Goal: Use online tool/utility: Utilize a website feature to perform a specific function

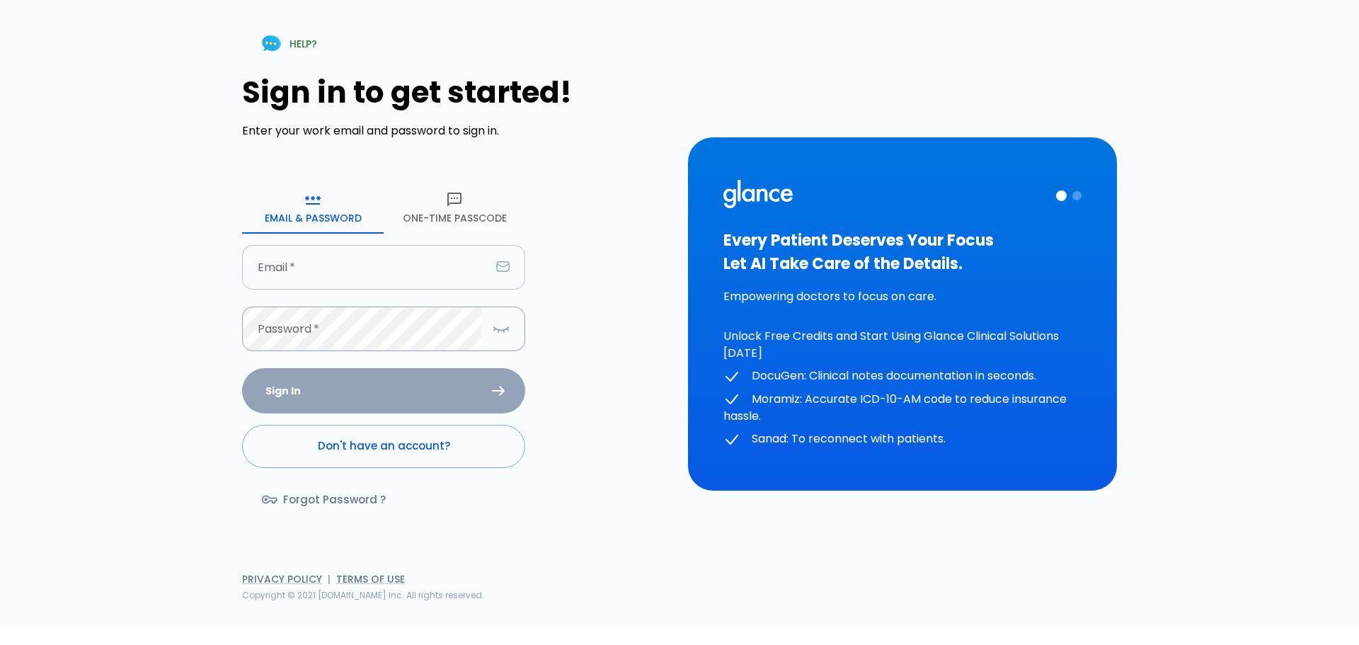
click at [326, 265] on input "text" at bounding box center [366, 267] width 248 height 45
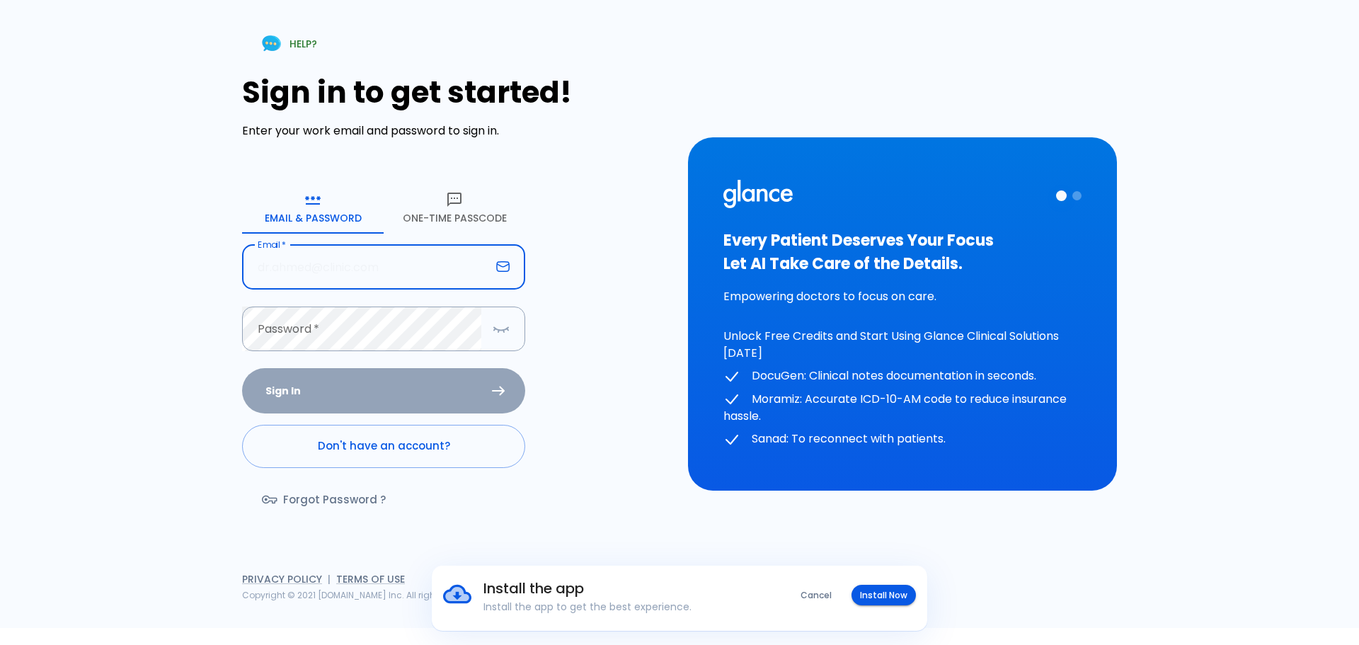
type input "[EMAIL_ADDRESS][DOMAIN_NAME]"
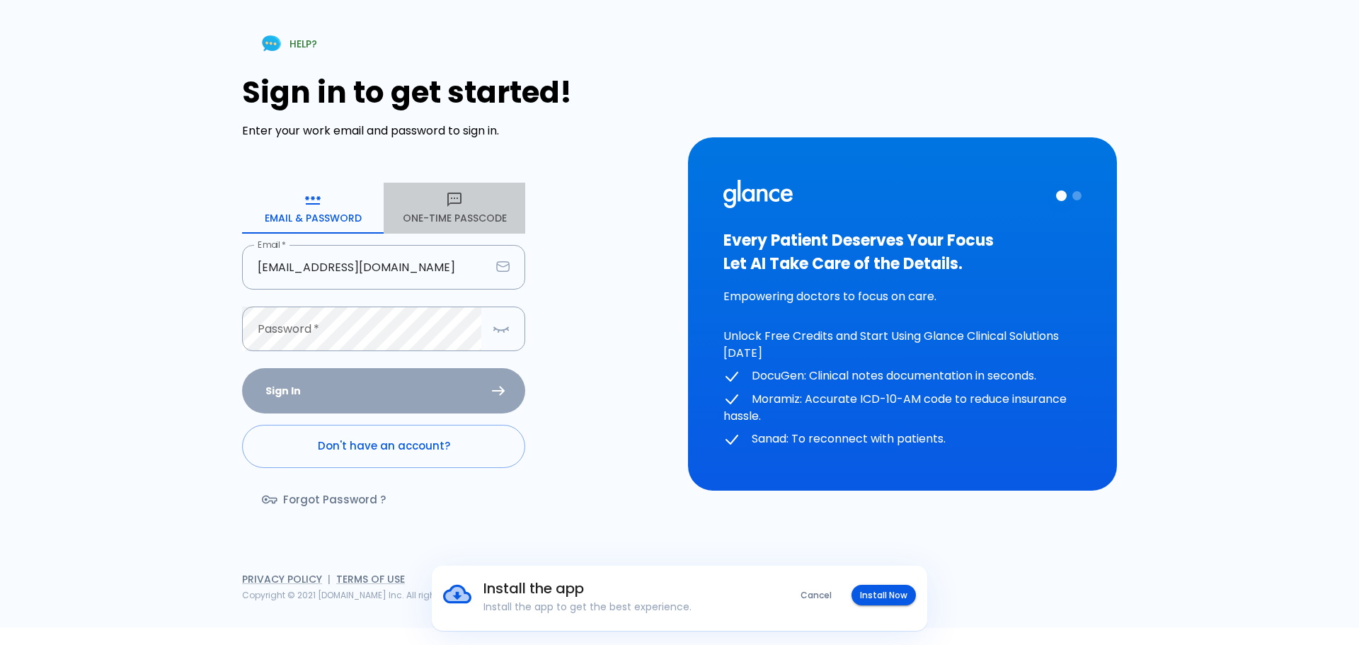
click at [457, 208] on icon "button" at bounding box center [454, 199] width 17 height 17
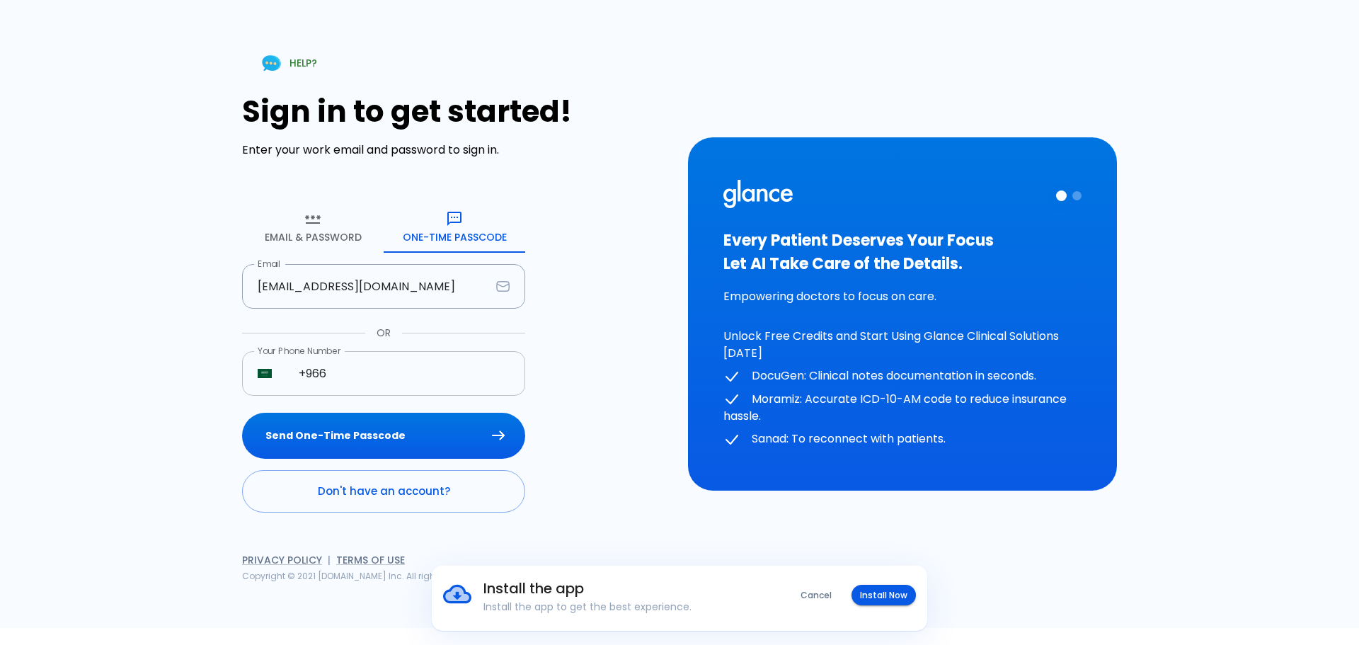
click at [350, 377] on input "+966" at bounding box center [404, 373] width 242 height 45
type input "[PHONE_NUMBER]"
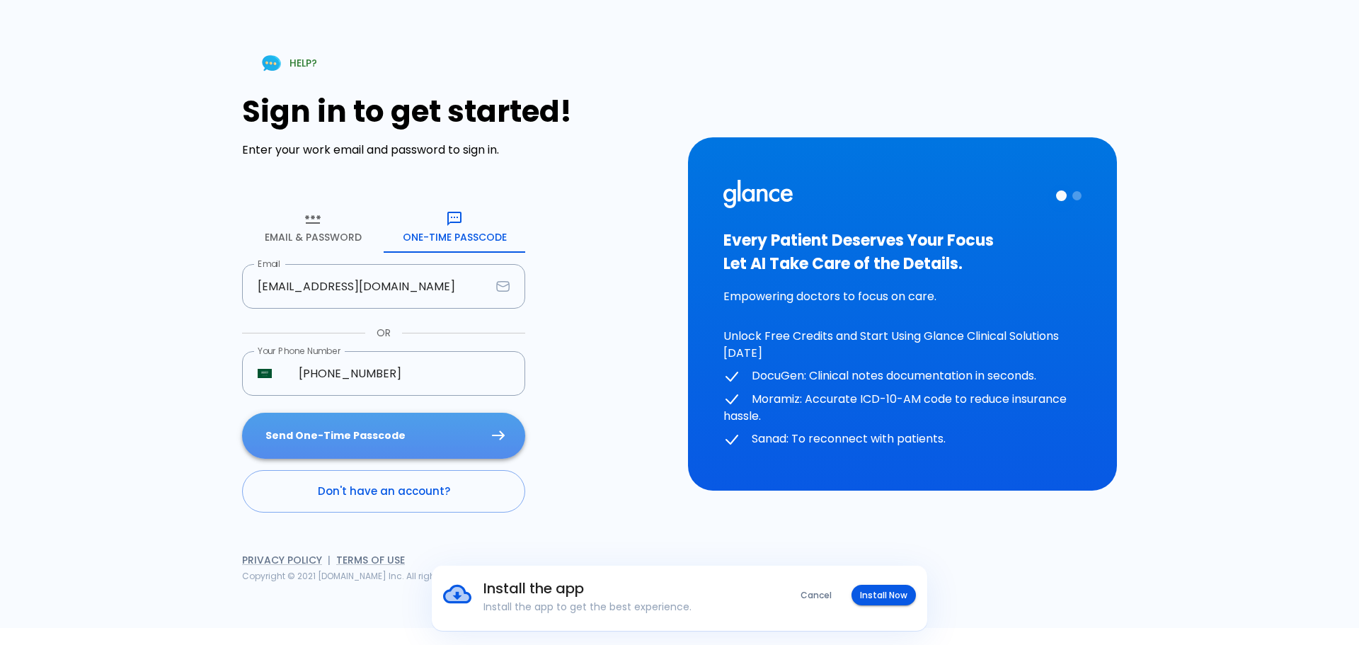
click at [444, 437] on button "Send One-Time Passcode" at bounding box center [383, 436] width 283 height 46
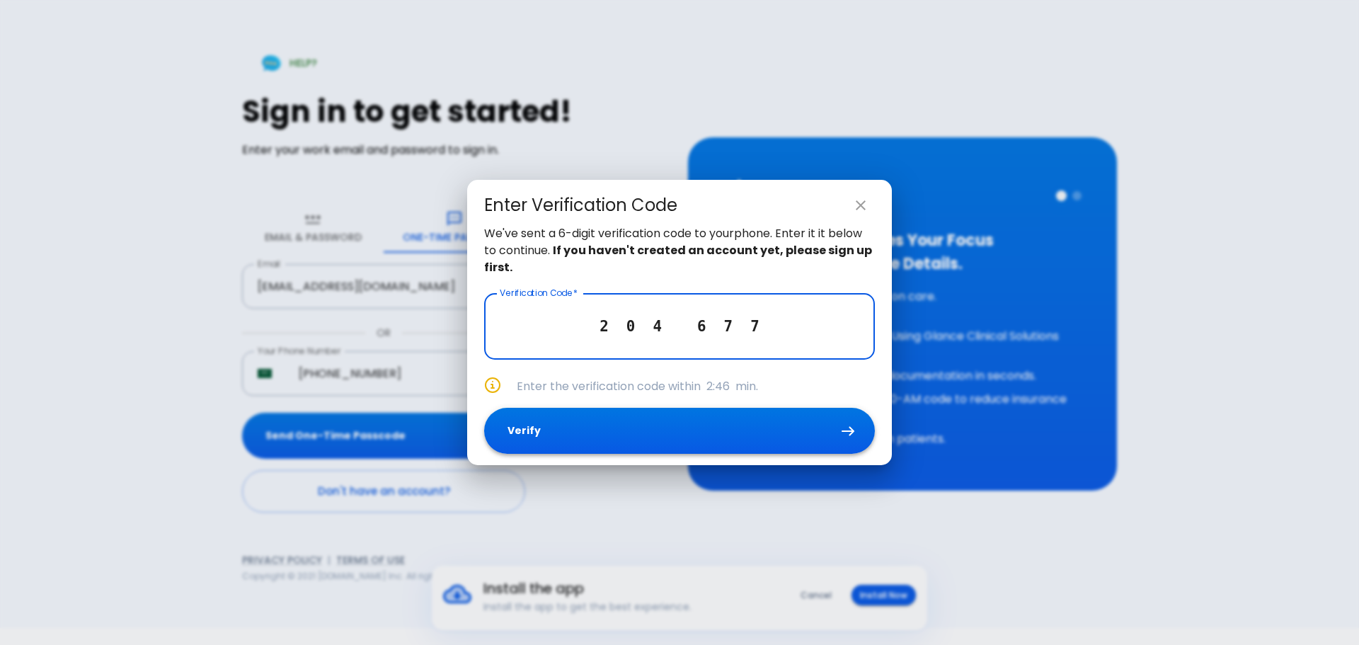
type input "2 0 4 6 7 7"
click at [691, 423] on button "Verify" at bounding box center [679, 431] width 391 height 46
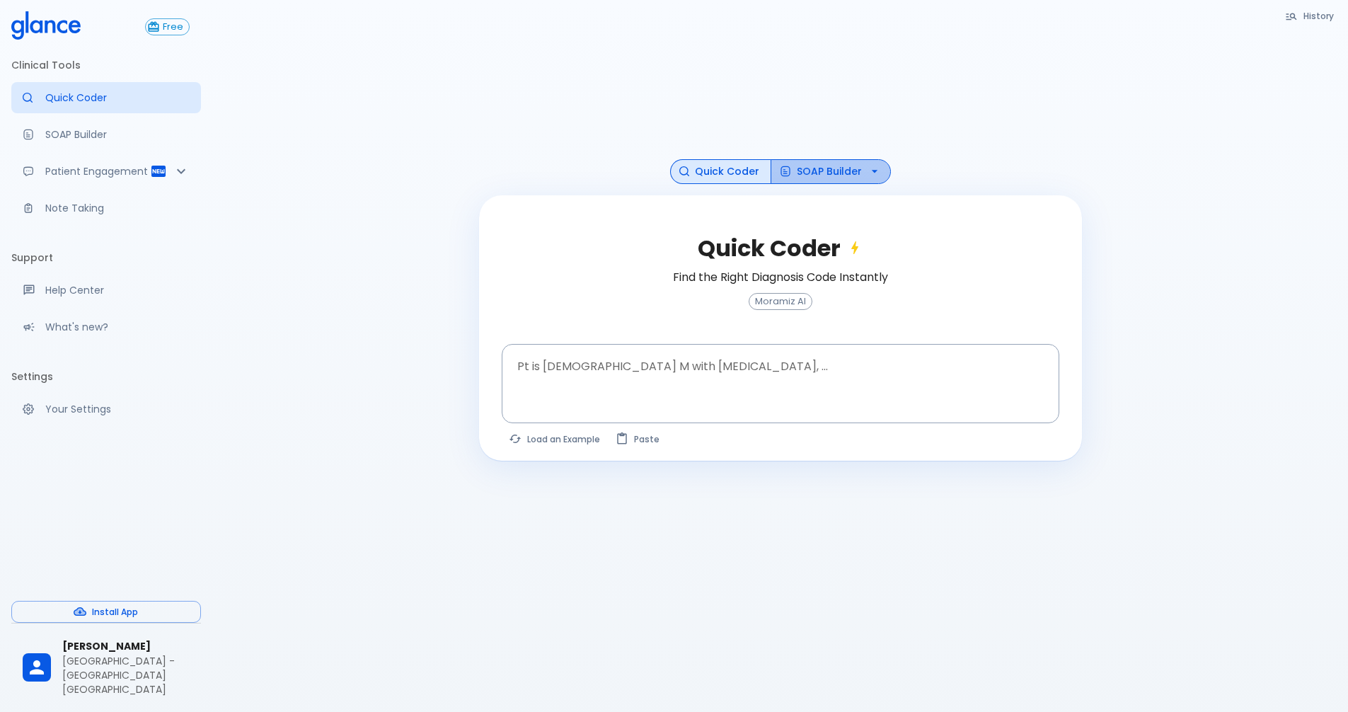
click at [819, 169] on button "SOAP Builder" at bounding box center [831, 171] width 120 height 25
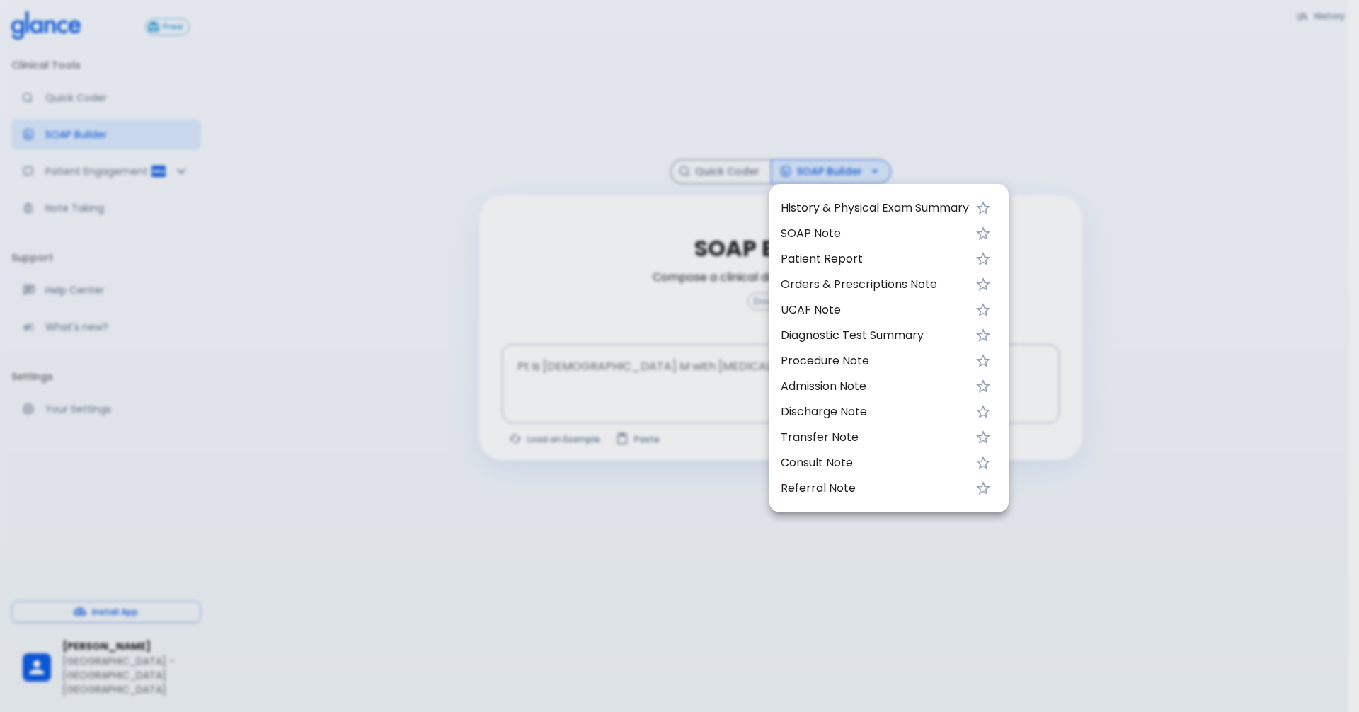
click at [861, 360] on span "Procedure Note" at bounding box center [875, 360] width 188 height 17
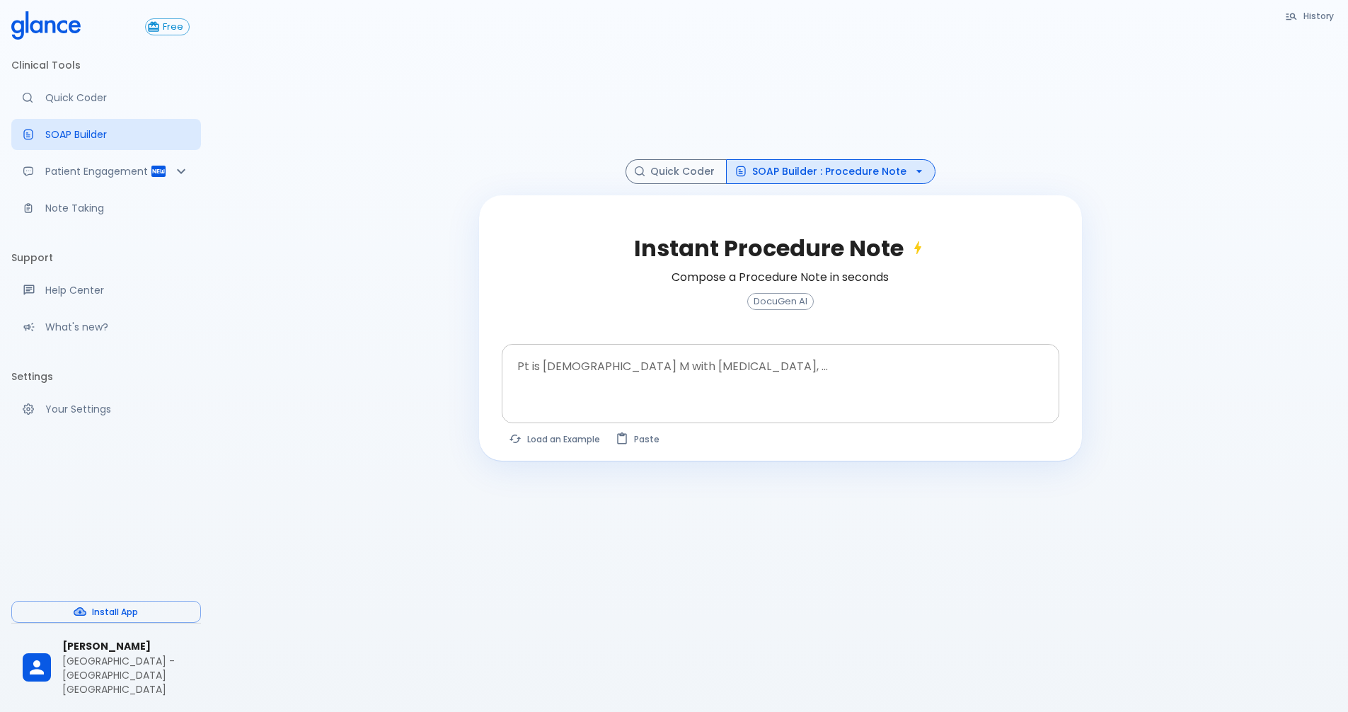
click at [700, 363] on textarea at bounding box center [781, 372] width 538 height 45
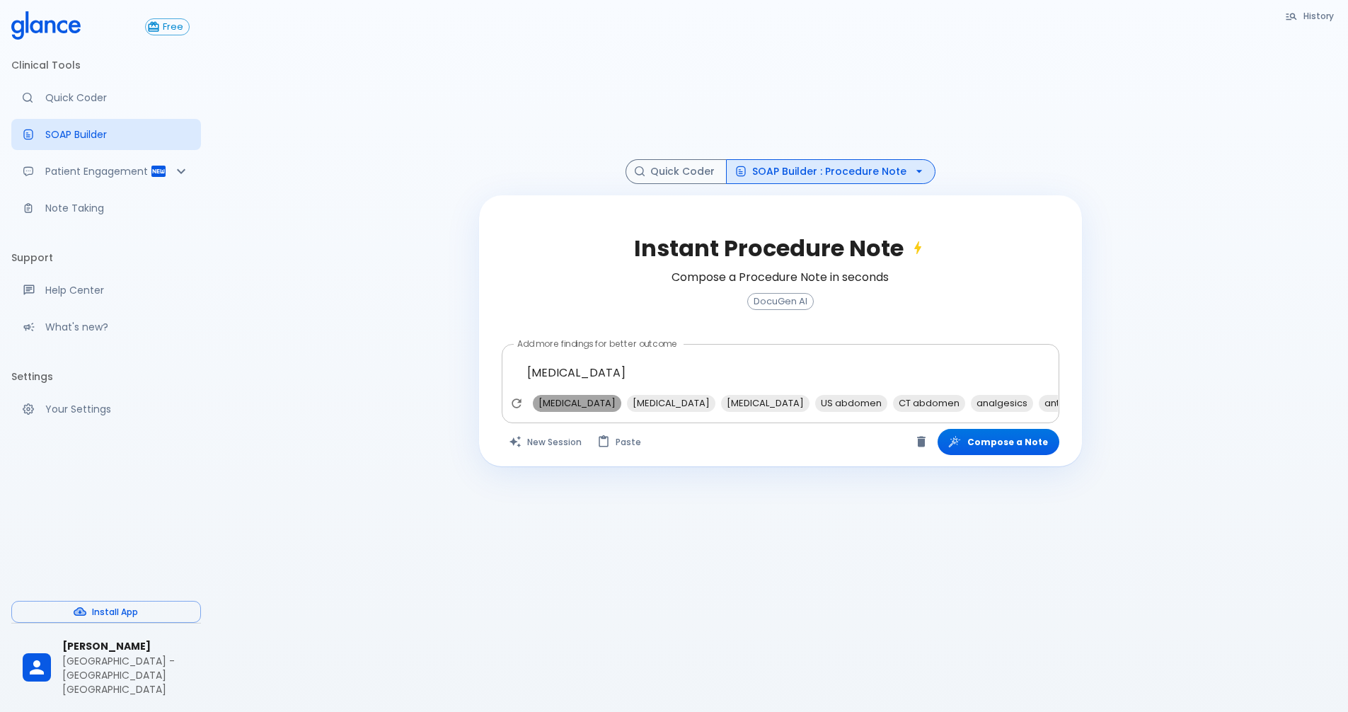
click at [585, 401] on span "[MEDICAL_DATA]" at bounding box center [577, 403] width 88 height 16
click at [636, 402] on span "[MEDICAL_DATA]" at bounding box center [671, 403] width 88 height 16
type textarea "[MEDICAL_DATA], [MEDICAL_DATA], [MEDICAL_DATA]"
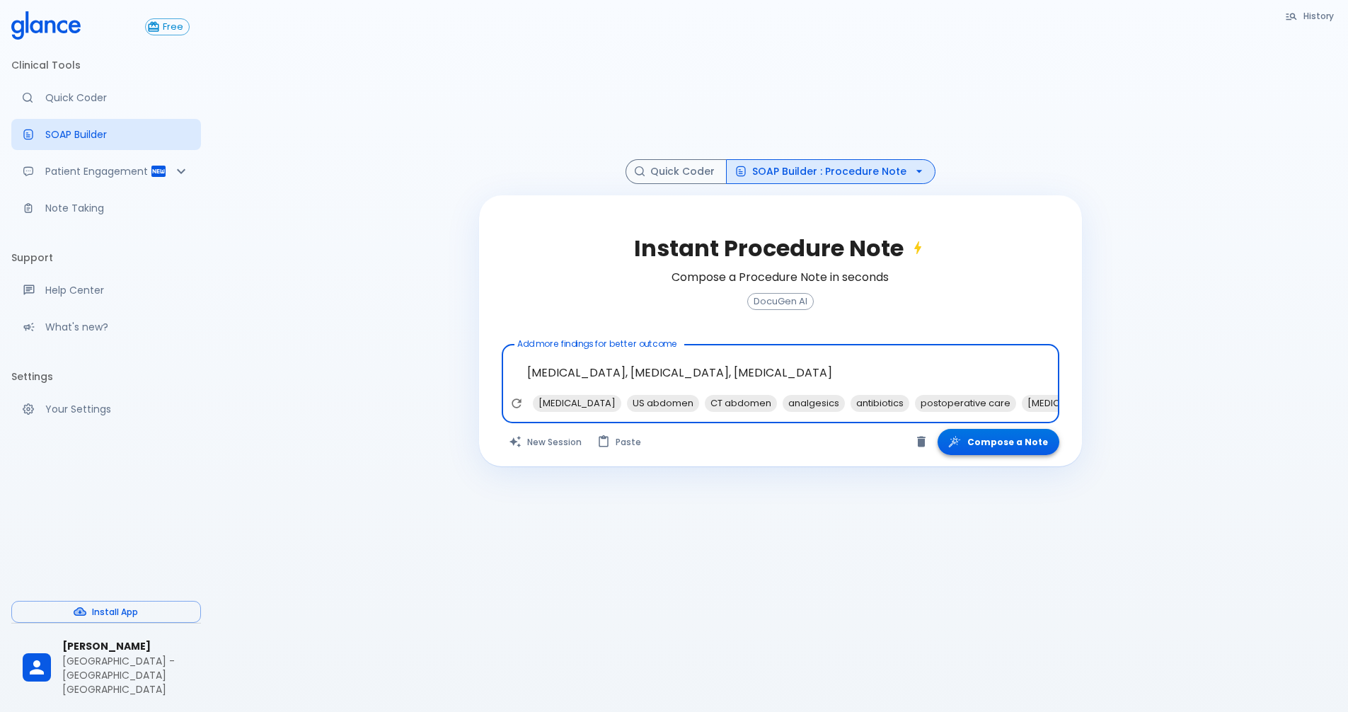
click at [1014, 441] on button "Compose a Note" at bounding box center [999, 442] width 122 height 26
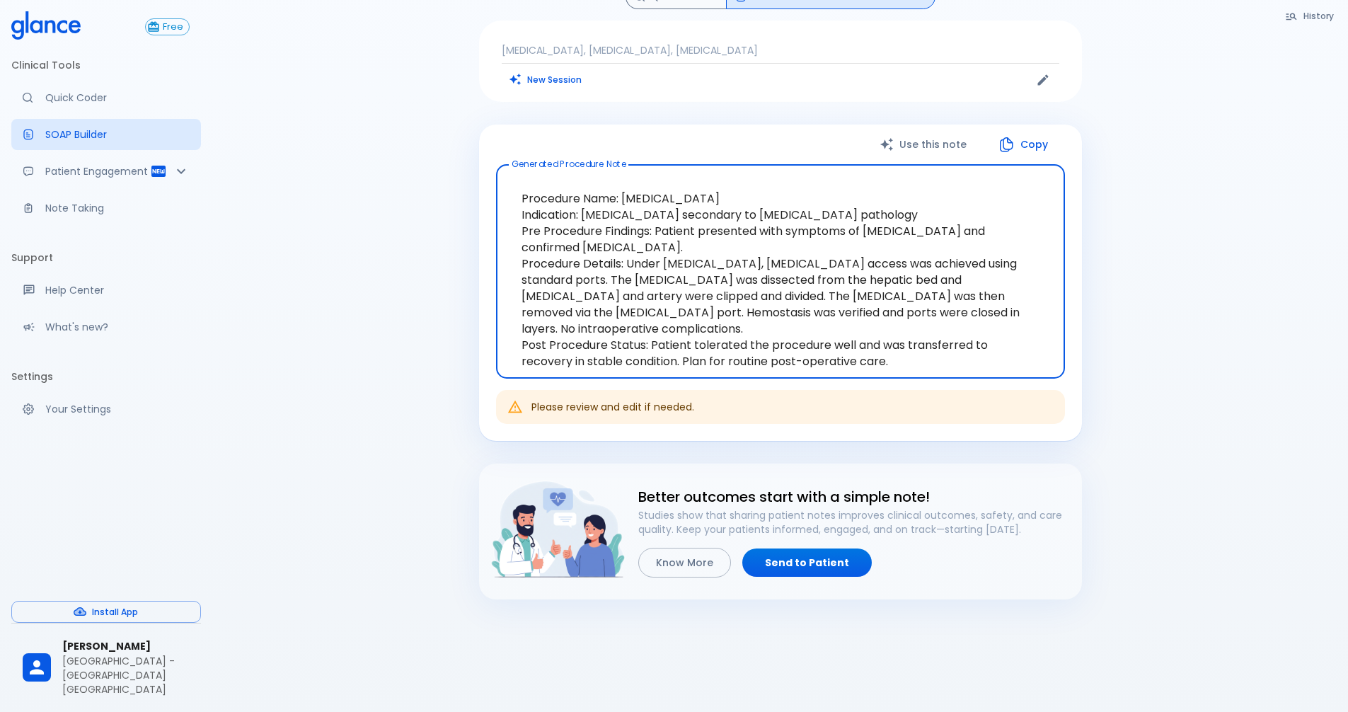
scroll to position [50, 0]
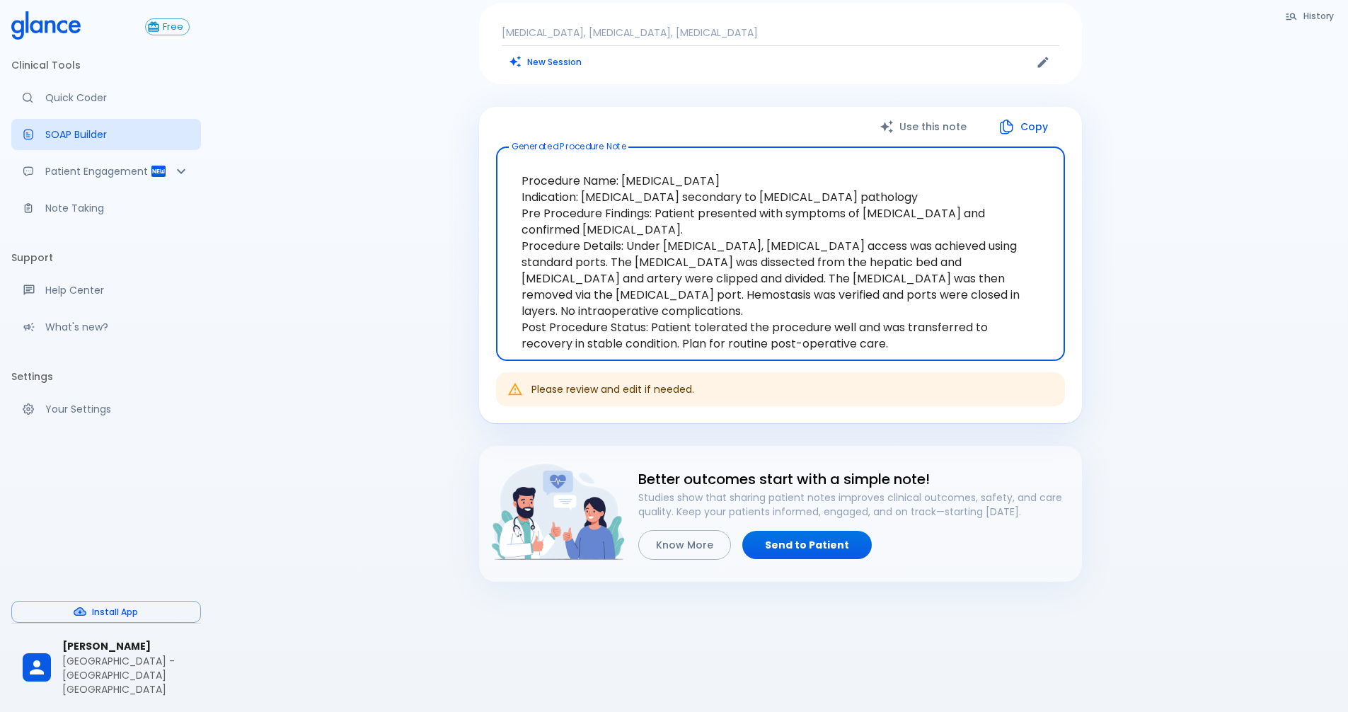
click at [364, 455] on div "History Quick Coder SOAP Builder : Procedure Note [MEDICAL_DATA], [MEDICAL_DATA…" at bounding box center [780, 331] width 1136 height 762
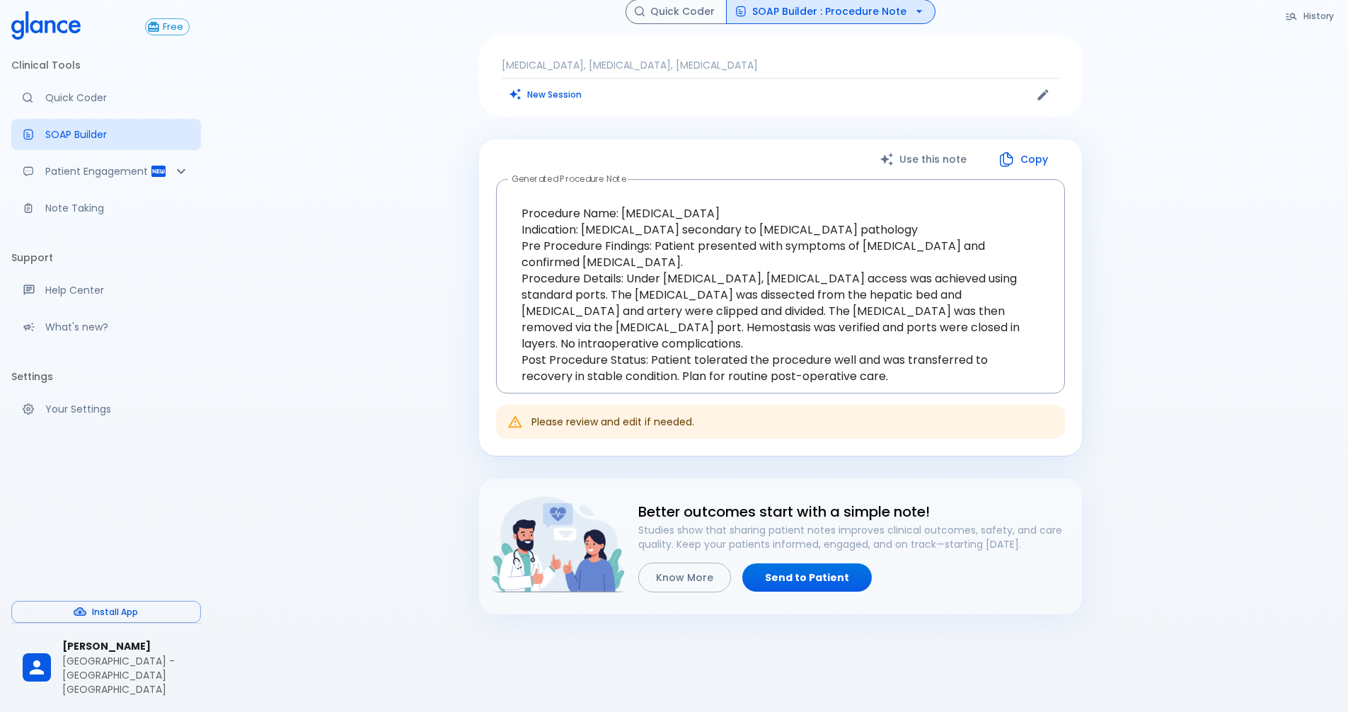
scroll to position [0, 0]
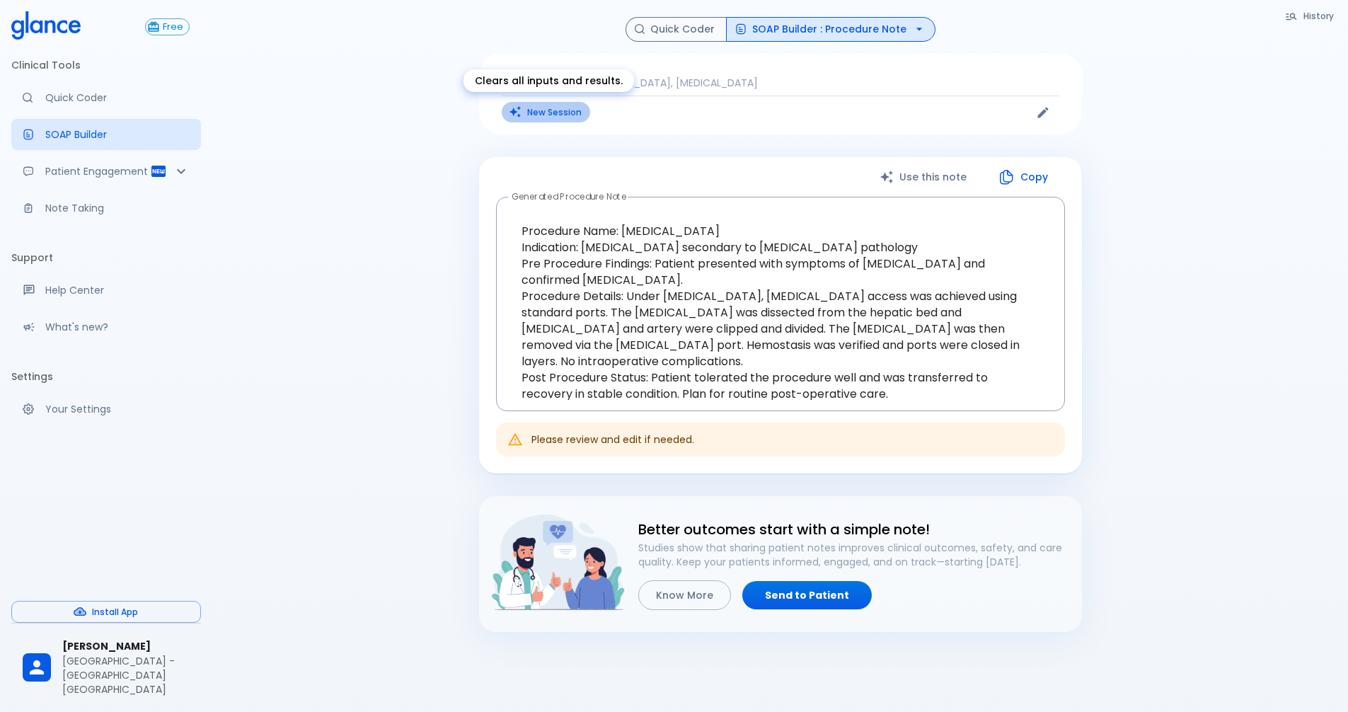
click at [534, 107] on button "New Session" at bounding box center [546, 112] width 88 height 21
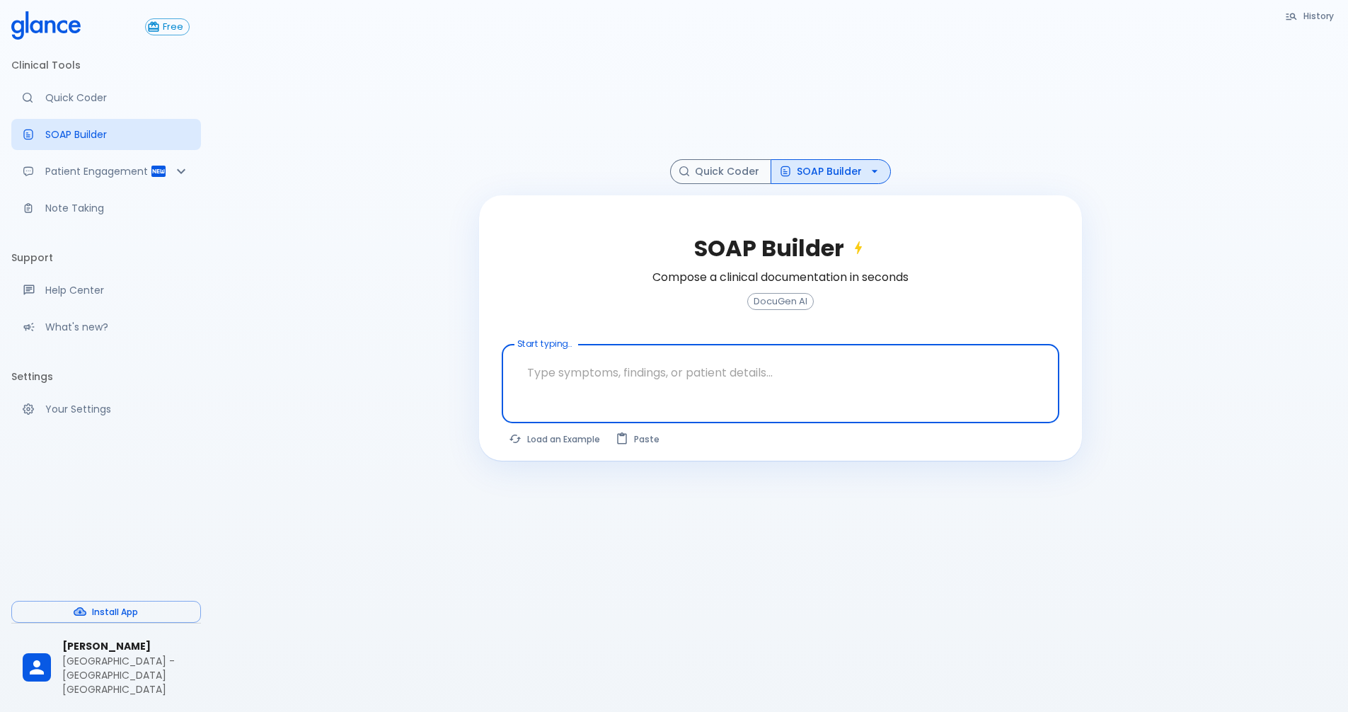
drag, startPoint x: 708, startPoint y: 169, endPoint x: 716, endPoint y: 193, distance: 25.5
click at [709, 168] on button "Quick Coder" at bounding box center [720, 171] width 101 height 25
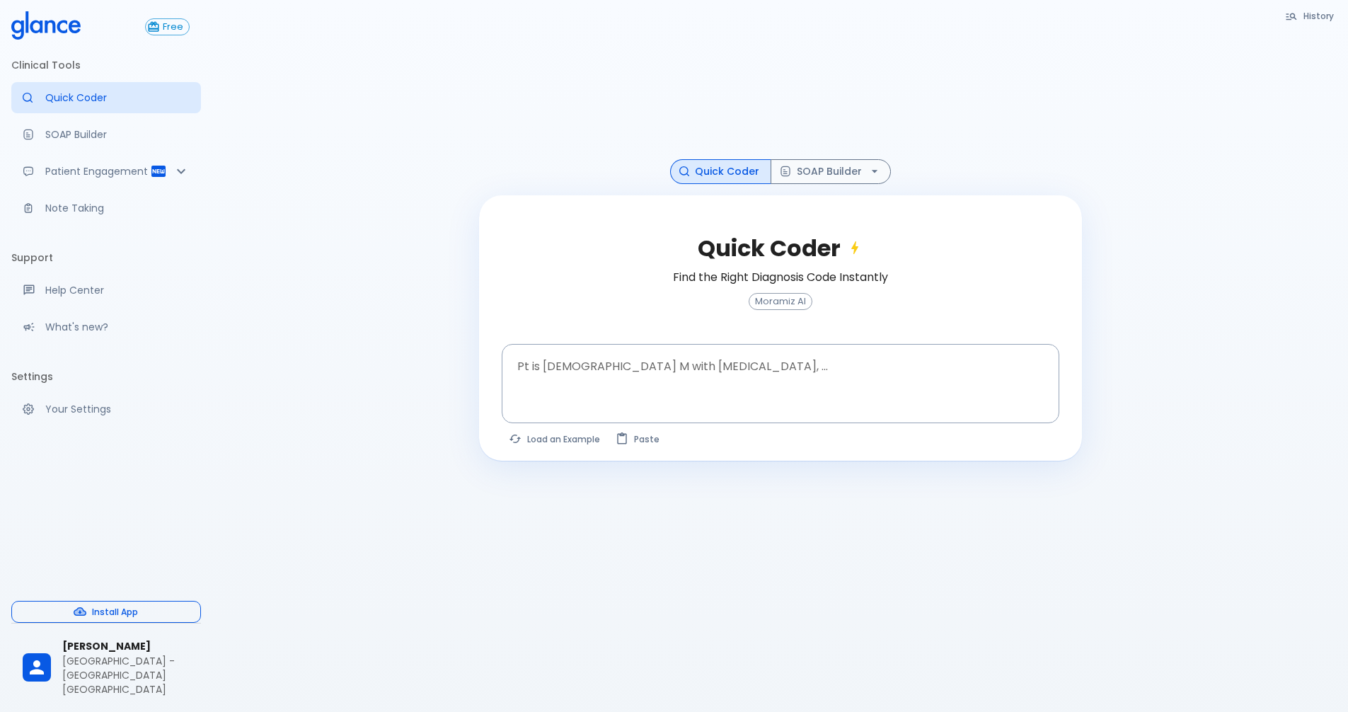
click at [97, 606] on button "Install App" at bounding box center [106, 612] width 190 height 22
click at [78, 609] on icon "button" at bounding box center [80, 611] width 13 height 8
click at [103, 615] on button "Install App" at bounding box center [106, 612] width 190 height 22
click at [78, 211] on p "Note Taking" at bounding box center [117, 208] width 144 height 14
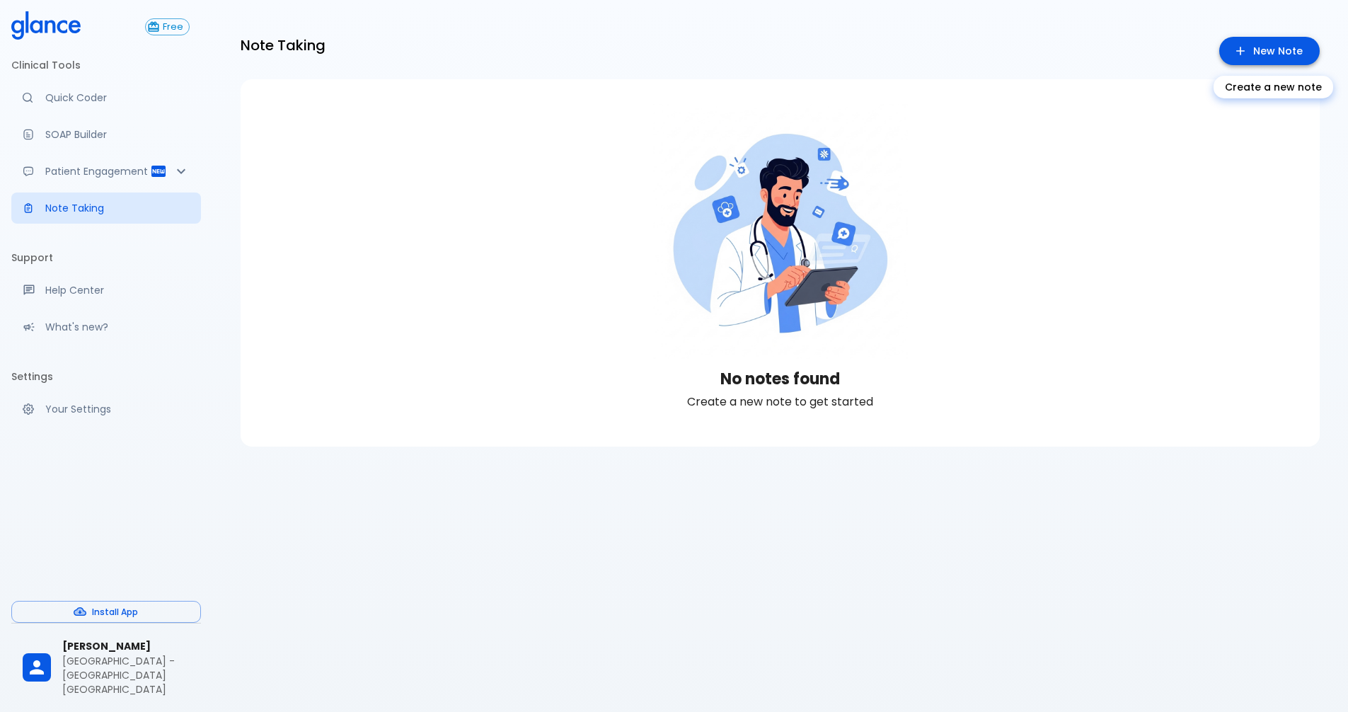
click at [1254, 47] on link "New Note" at bounding box center [1269, 51] width 101 height 29
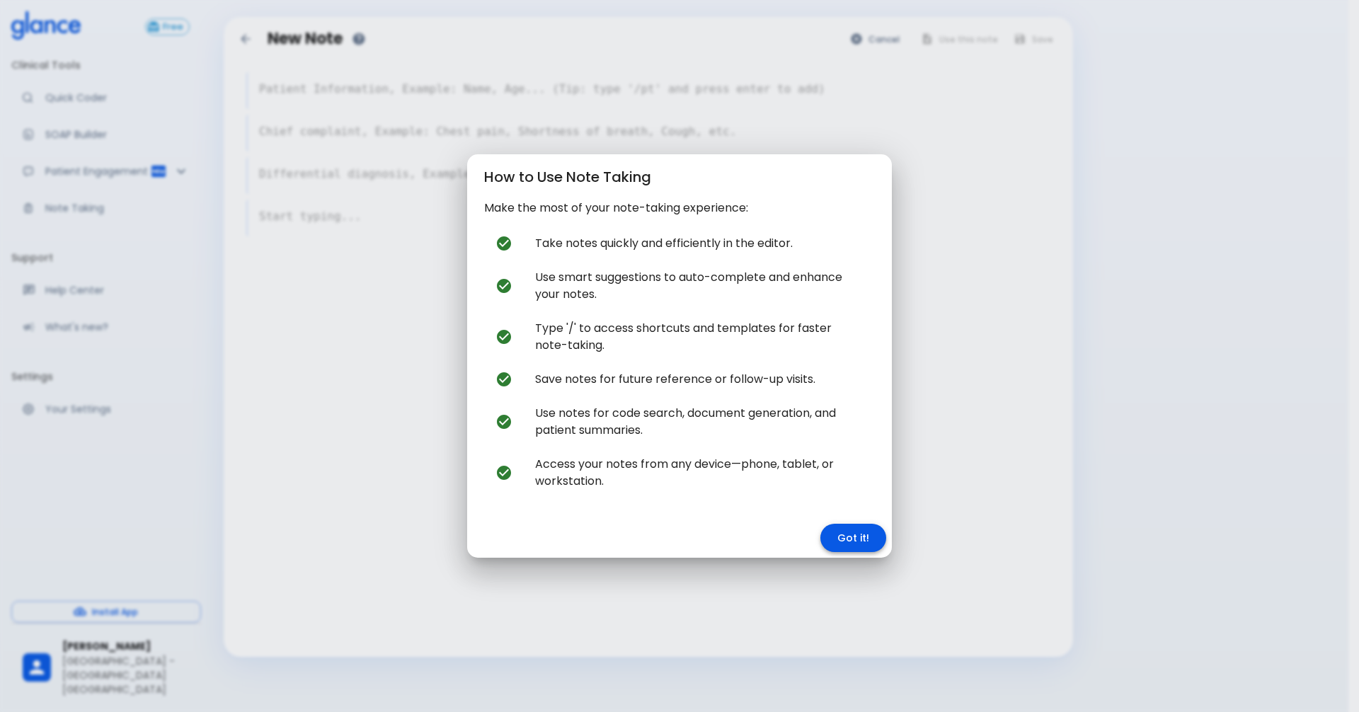
click at [861, 539] on button "Got it!" at bounding box center [853, 538] width 66 height 29
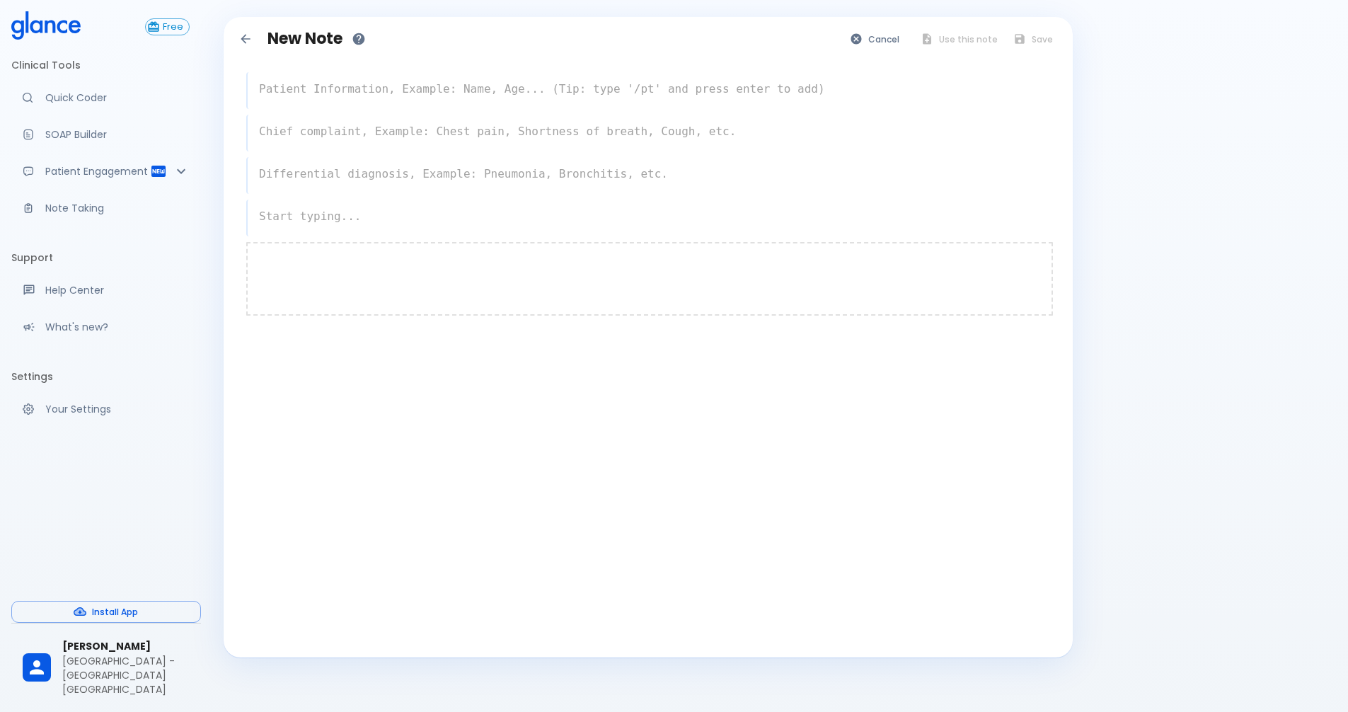
click at [413, 268] on div at bounding box center [649, 279] width 807 height 74
click at [322, 217] on textarea at bounding box center [649, 216] width 801 height 28
click at [326, 93] on textarea at bounding box center [649, 89] width 801 height 28
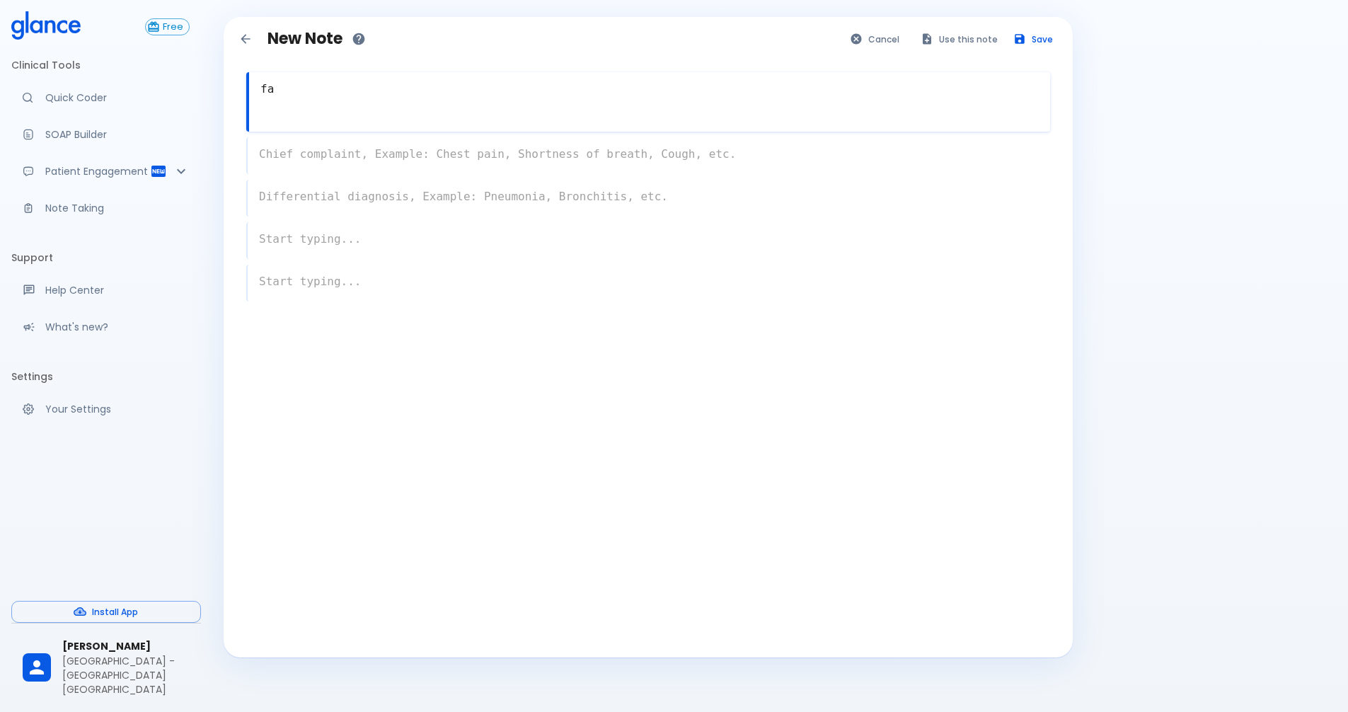
type textarea "f"
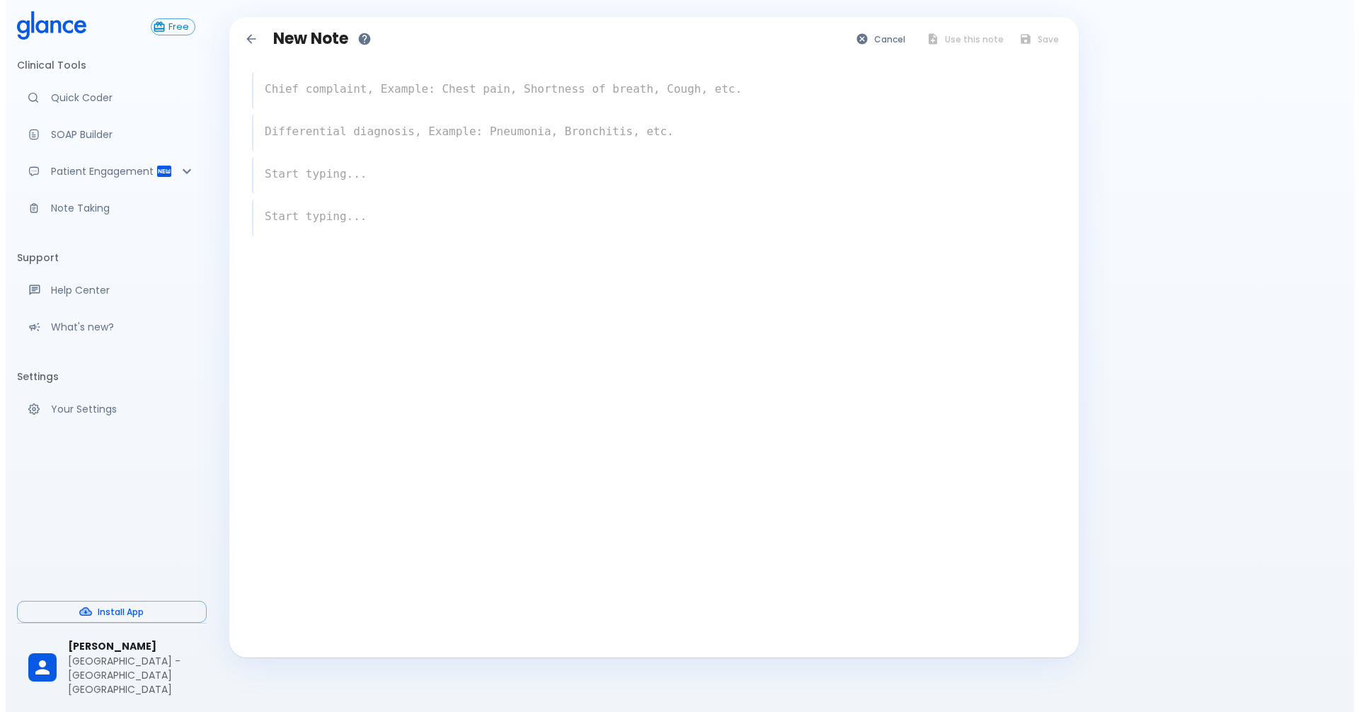
scroll to position [34, 0]
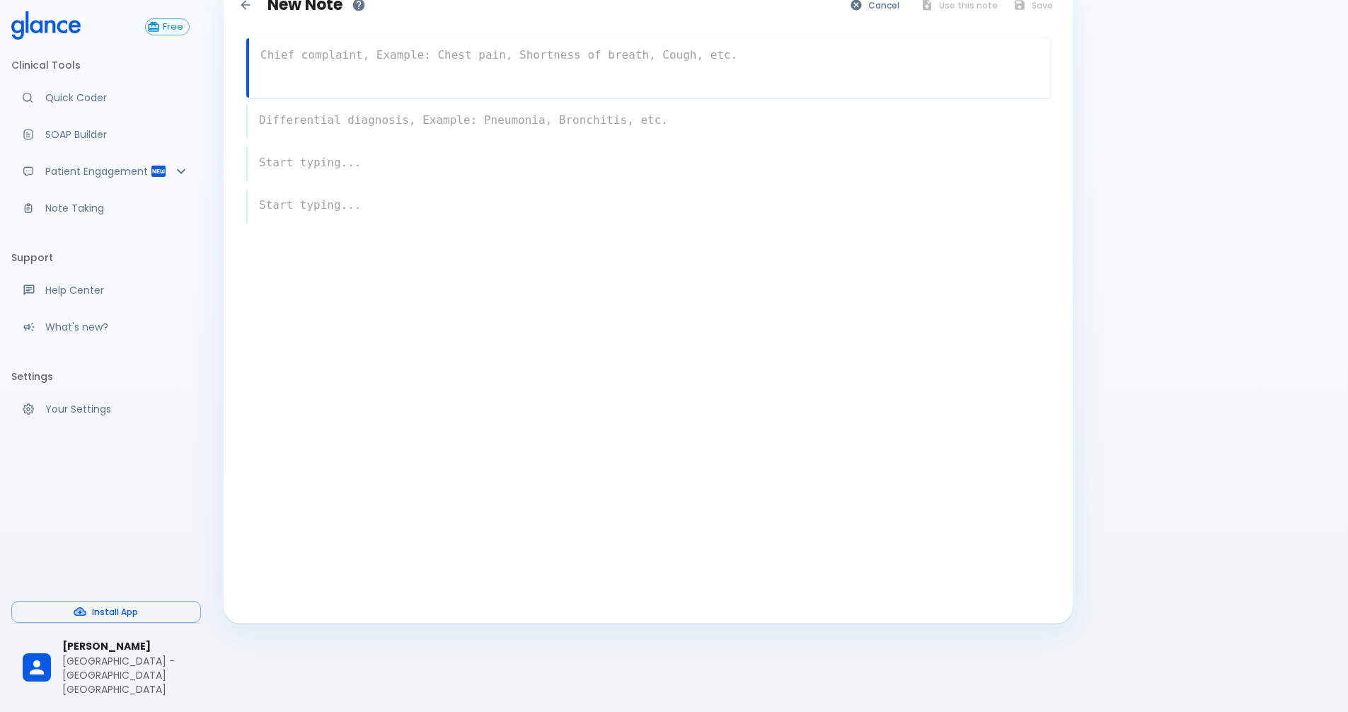
click at [399, 55] on textarea at bounding box center [649, 55] width 801 height 28
type textarea "a [DEMOGRAPHIC_DATA] [DEMOGRAPHIC_DATA]"
click at [385, 119] on div "x" at bounding box center [648, 110] width 804 height 59
click at [389, 50] on textarea "a [DEMOGRAPHIC_DATA] [DEMOGRAPHIC_DATA]" at bounding box center [649, 55] width 801 height 28
click at [357, 122] on div "x" at bounding box center [648, 121] width 804 height 37
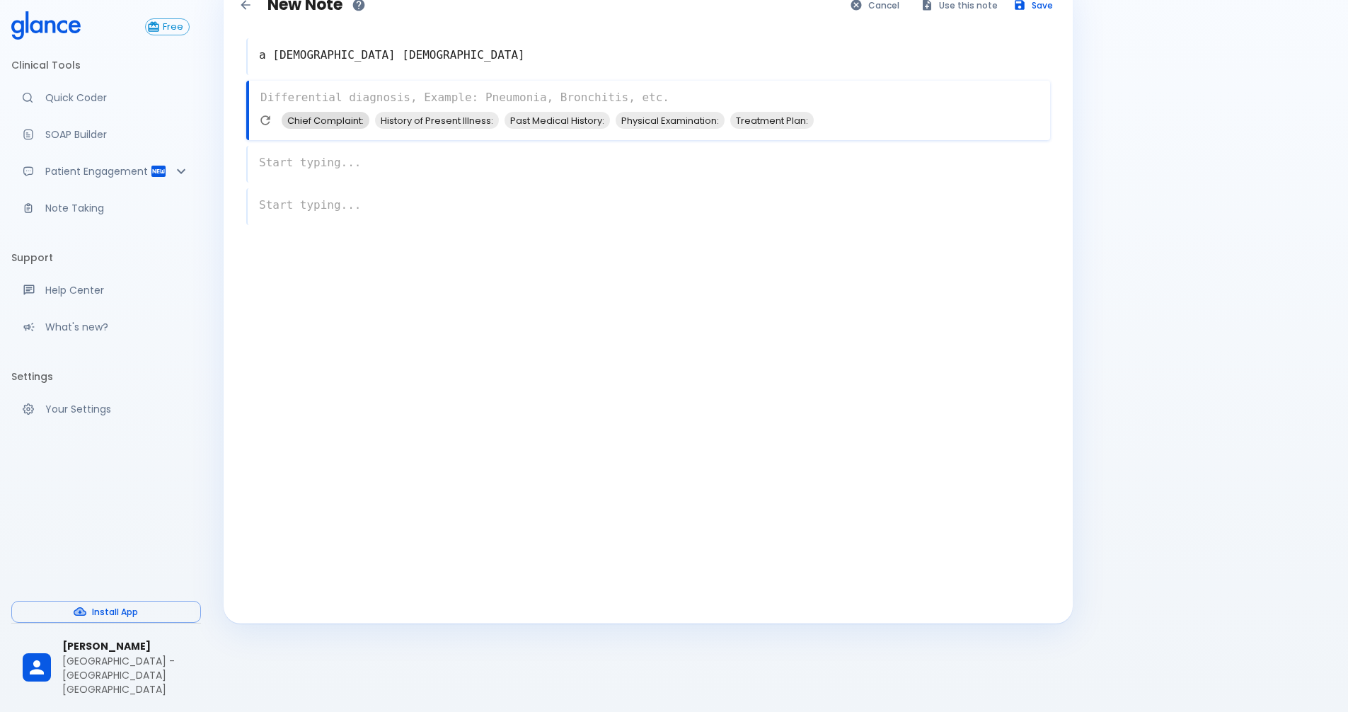
click at [342, 120] on span "Chief Complaint:" at bounding box center [326, 121] width 88 height 16
click at [333, 124] on span "History of Present Illness:" at bounding box center [344, 121] width 124 height 16
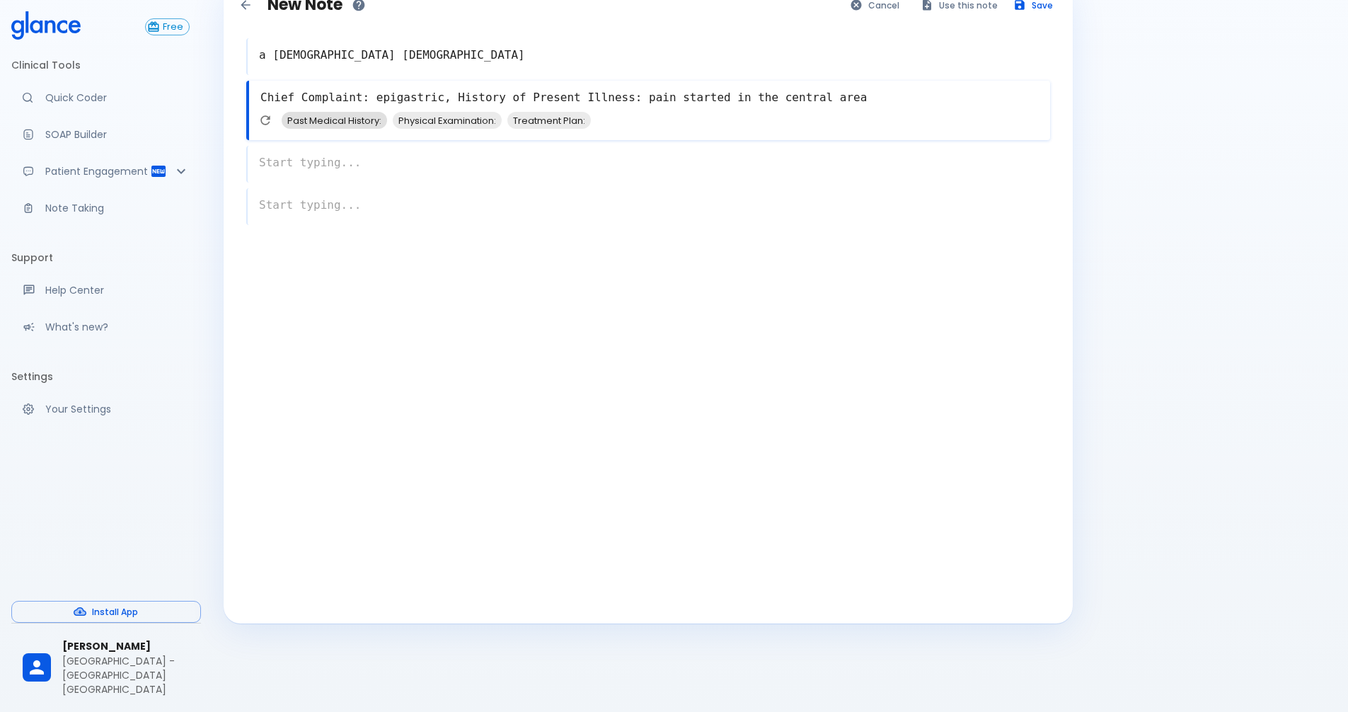
click at [362, 122] on span "Past Medical History:" at bounding box center [334, 121] width 105 height 16
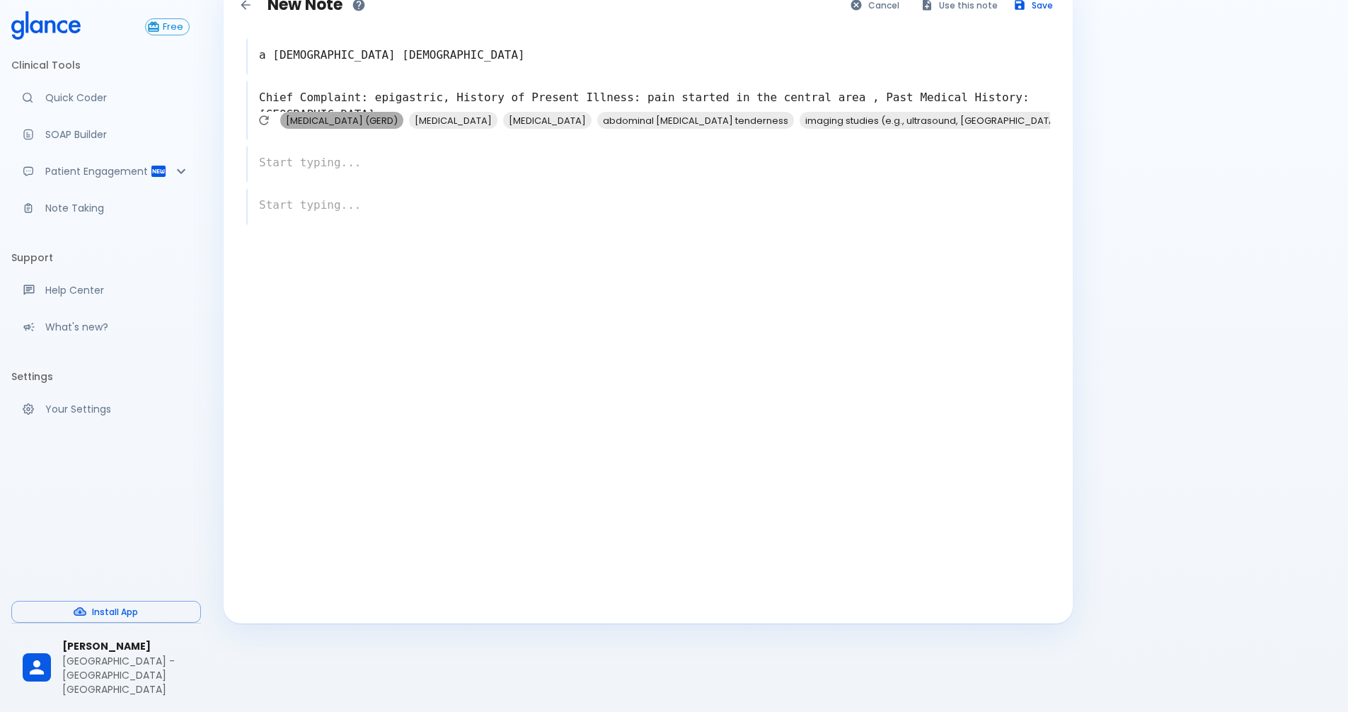
click at [403, 120] on span "[MEDICAL_DATA] (GERD)" at bounding box center [341, 121] width 123 height 16
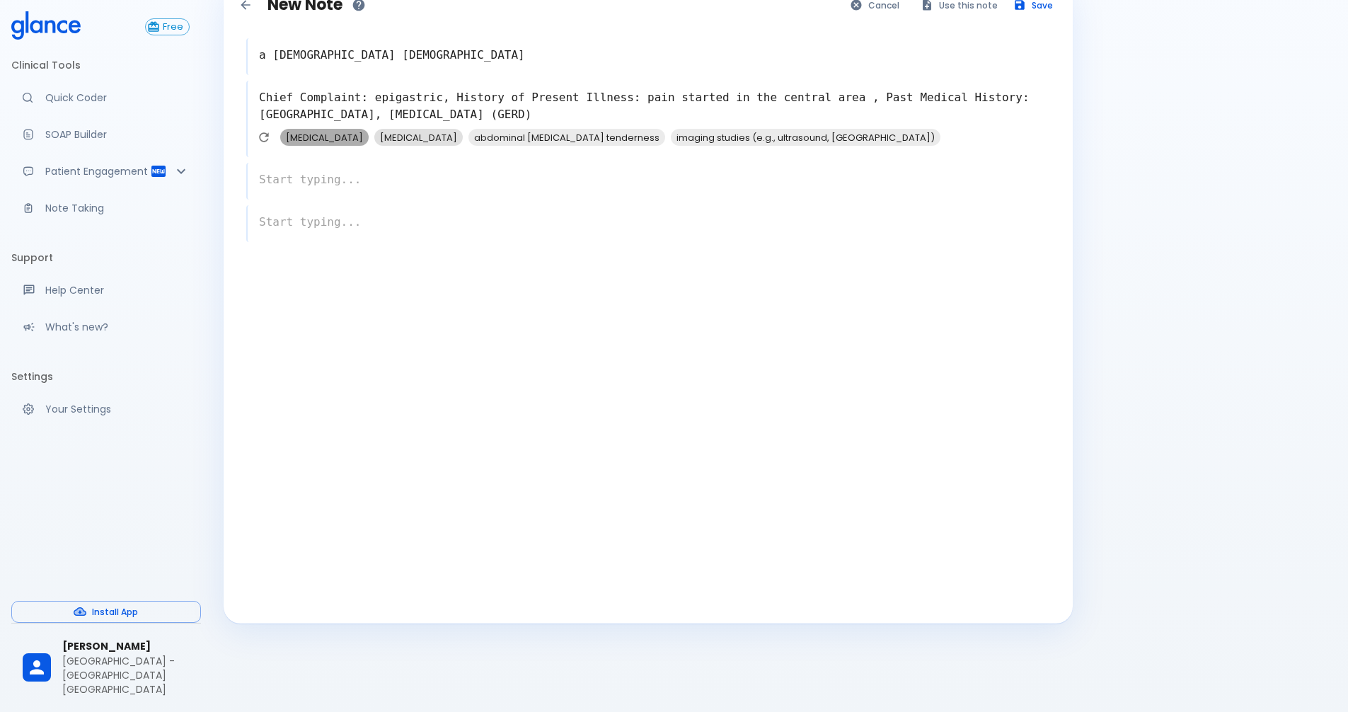
click at [350, 137] on span "[MEDICAL_DATA]" at bounding box center [324, 138] width 88 height 16
type textarea "Chief Complaint: epigastric, History of Present Illness: pain started in the ce…"
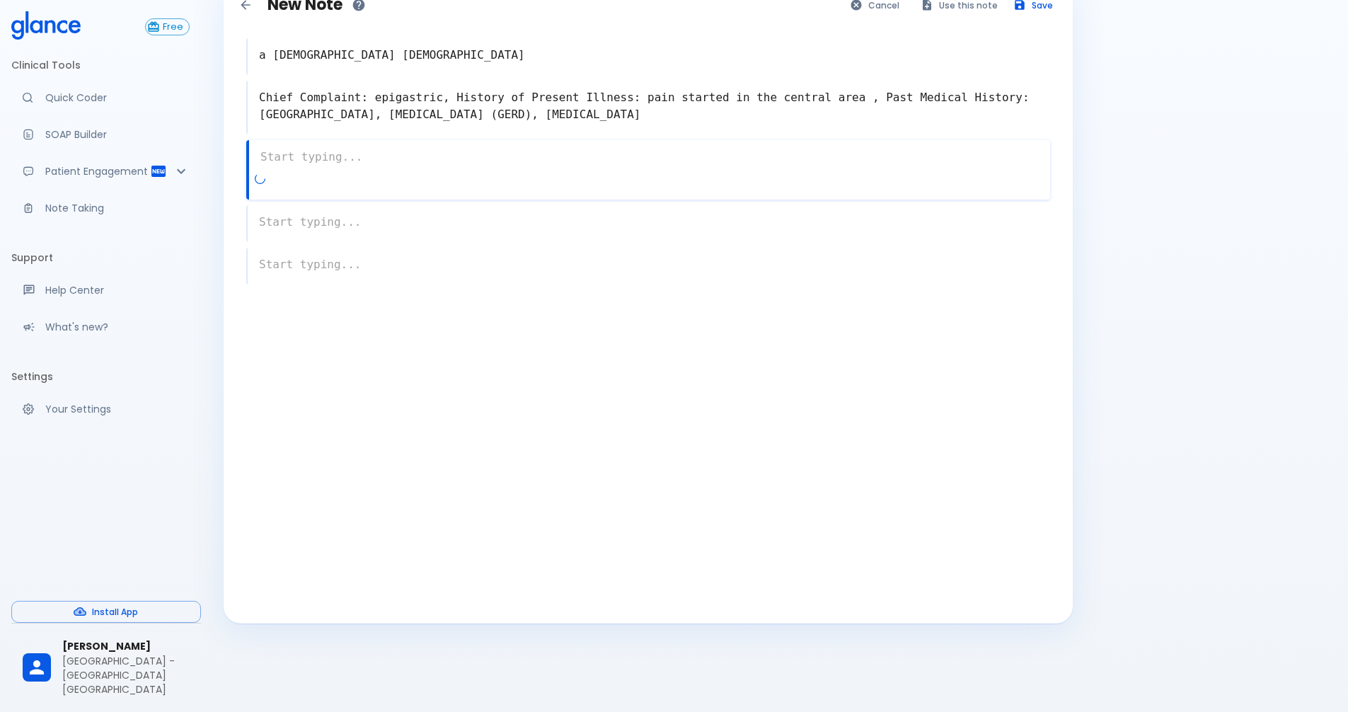
click at [650, 112] on textarea "Chief Complaint: epigastric, History of Present Illness: pain started in the ce…" at bounding box center [649, 106] width 803 height 45
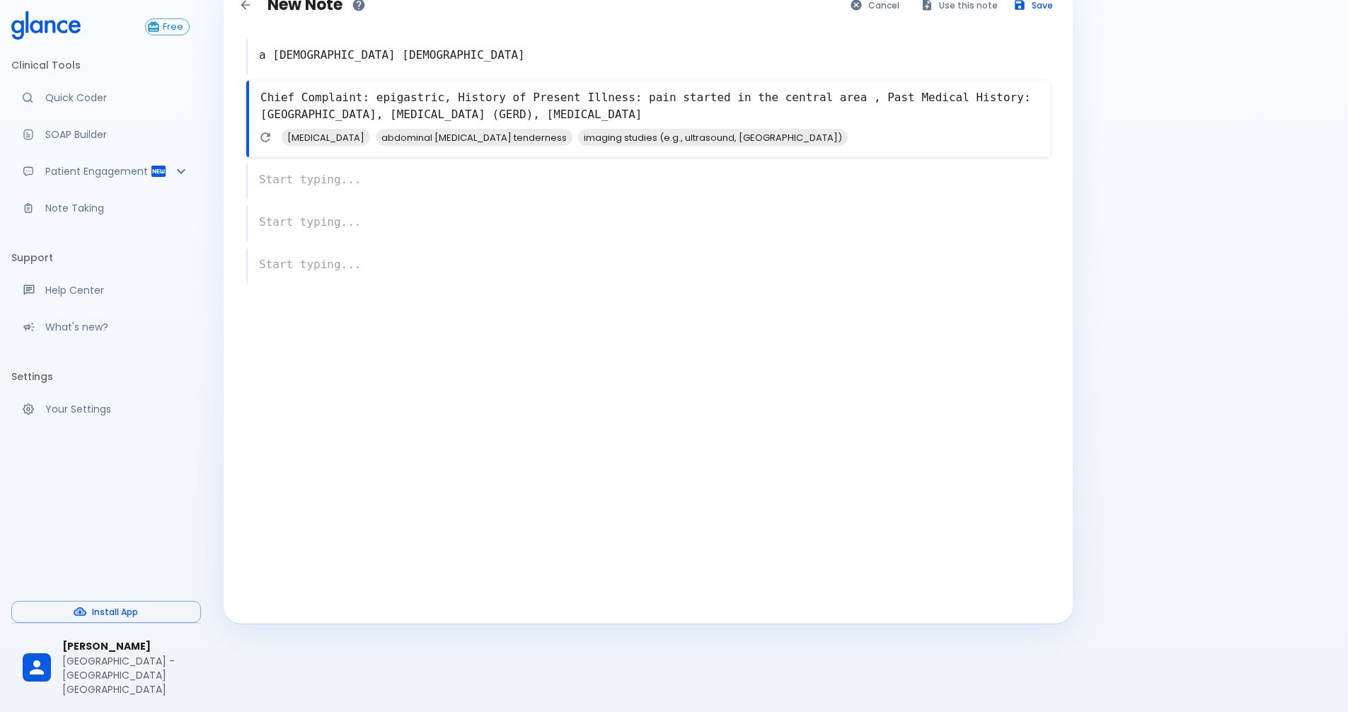
click at [333, 178] on div "x" at bounding box center [648, 181] width 804 height 37
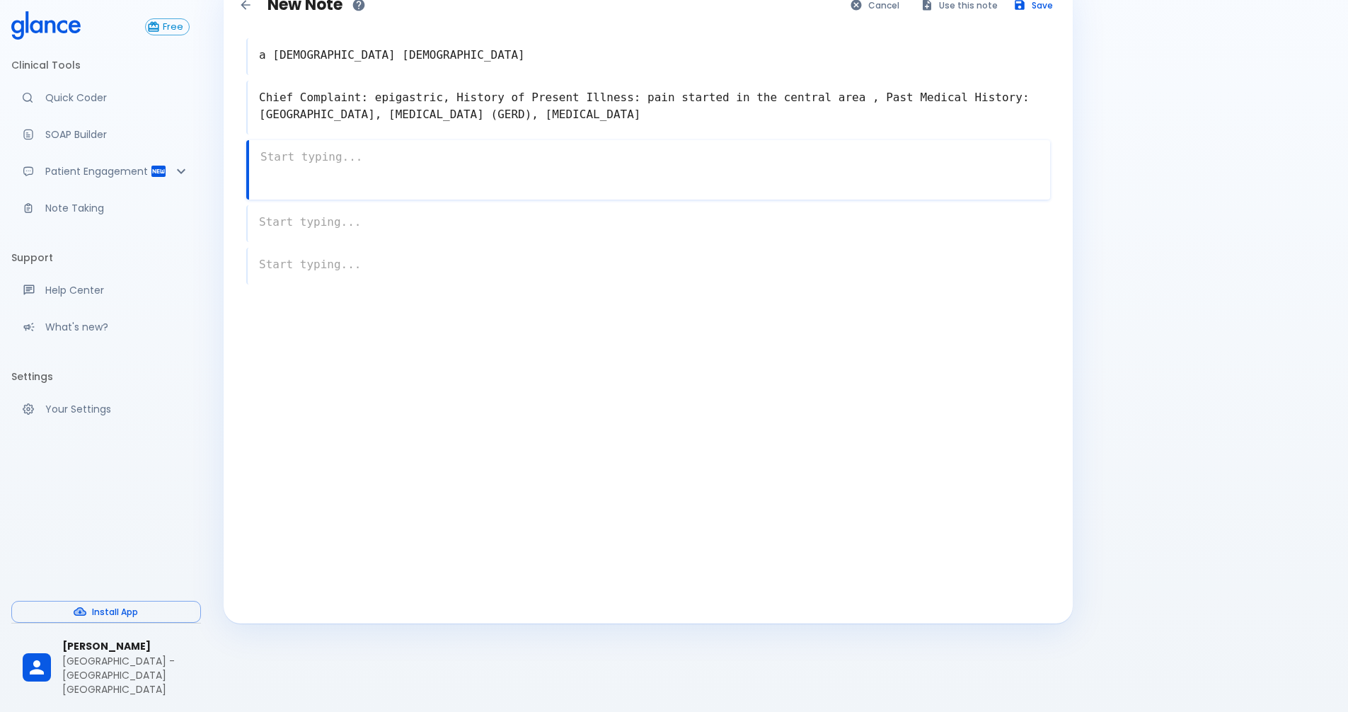
click at [340, 168] on textarea at bounding box center [649, 157] width 801 height 28
click at [972, 3] on button "Use this note" at bounding box center [960, 5] width 93 height 21
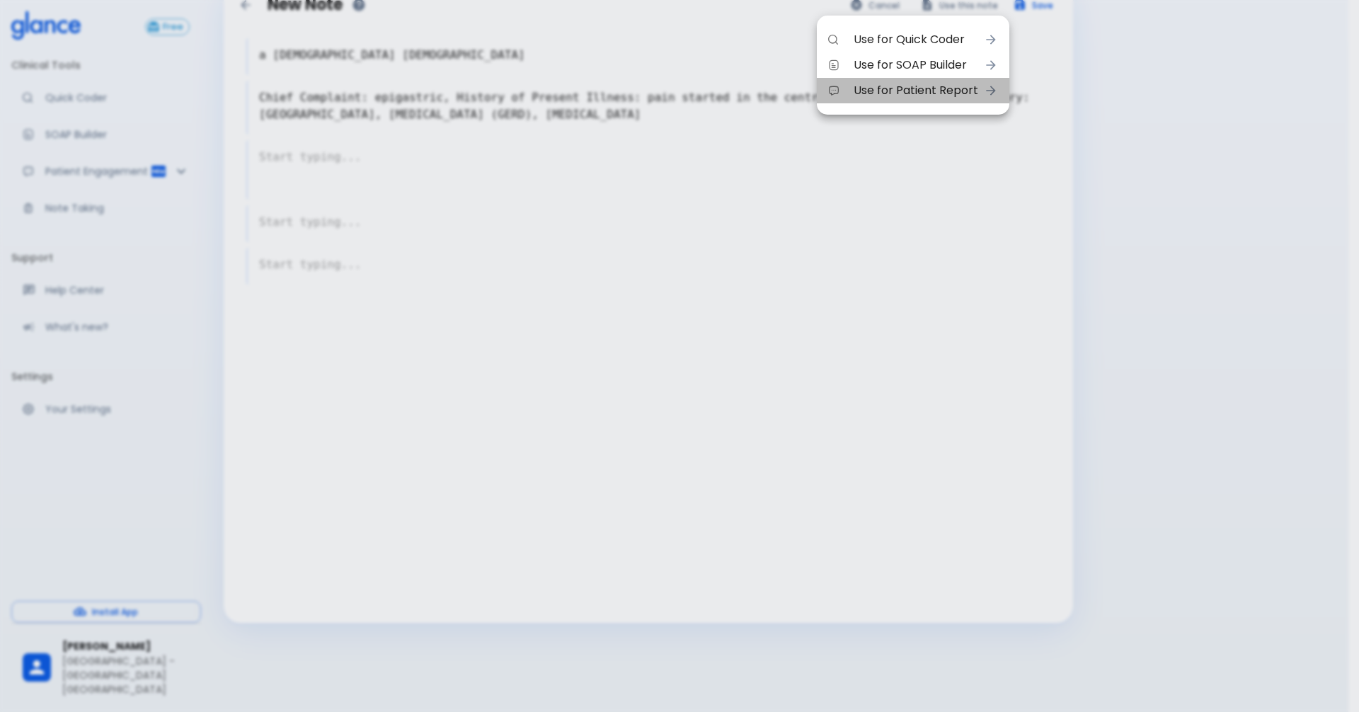
click at [979, 85] on li "Use for Patient Report" at bounding box center [913, 90] width 193 height 25
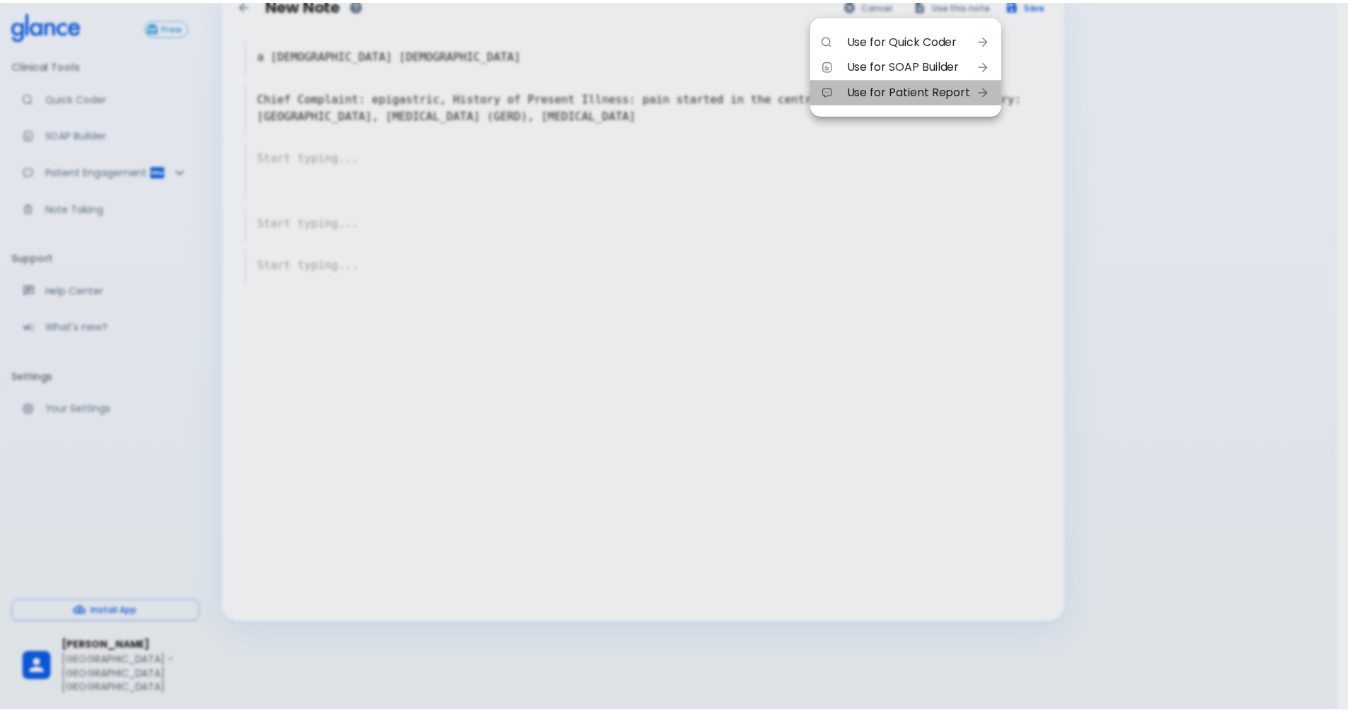
scroll to position [29, 0]
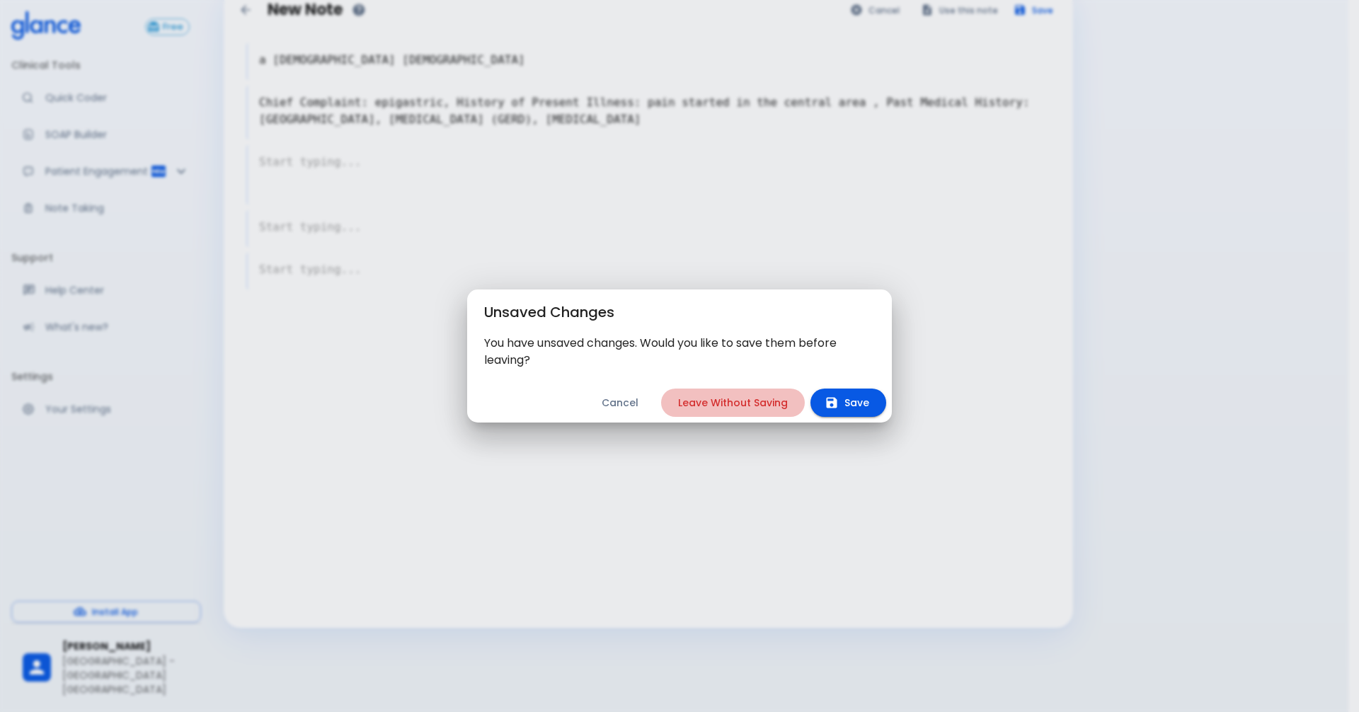
click at [757, 406] on button "Leave Without Saving" at bounding box center [733, 403] width 144 height 29
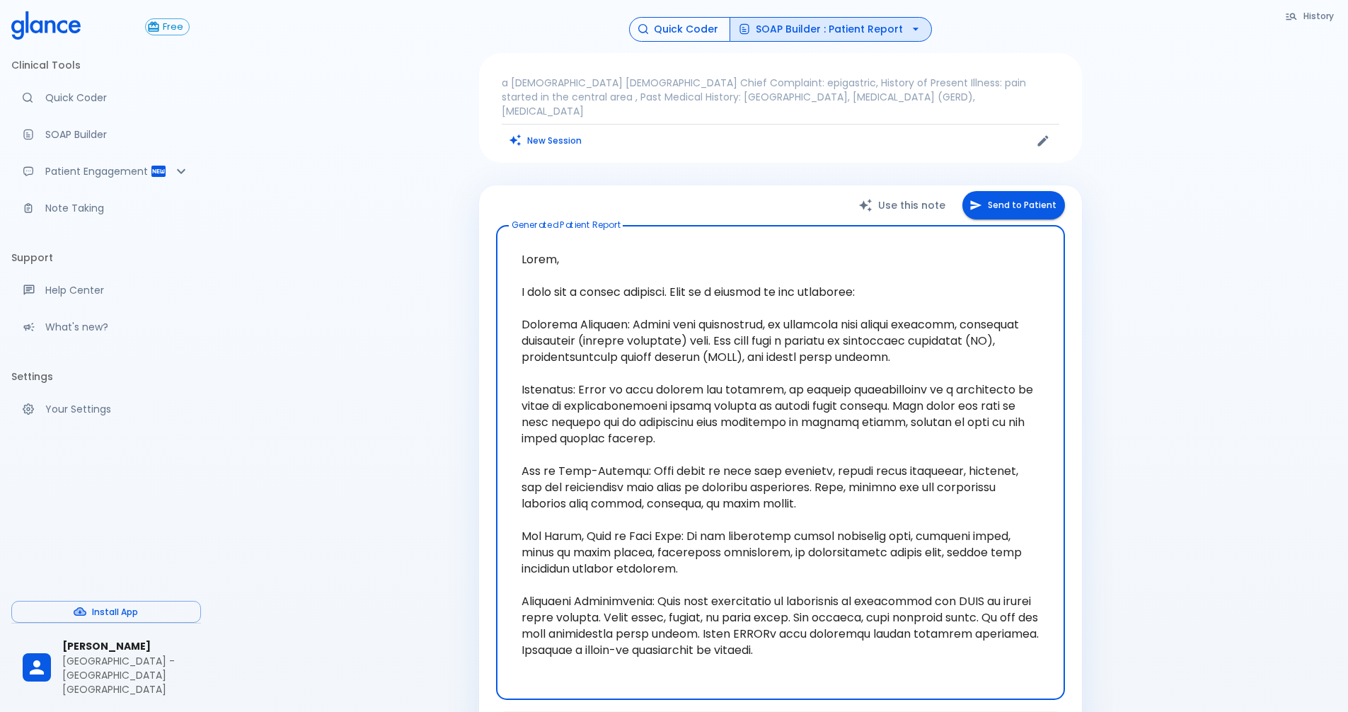
click at [683, 28] on button "Quick Coder" at bounding box center [679, 29] width 101 height 25
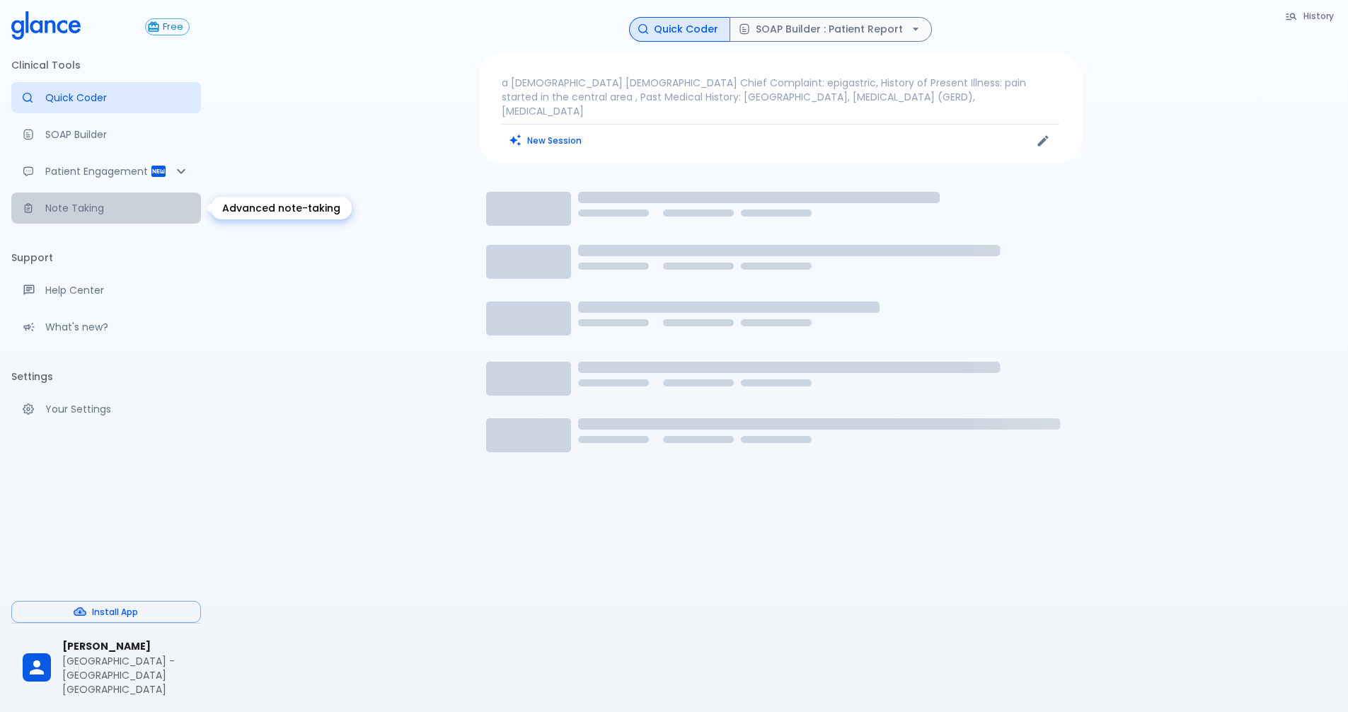
click at [57, 210] on p "Note Taking" at bounding box center [117, 208] width 144 height 14
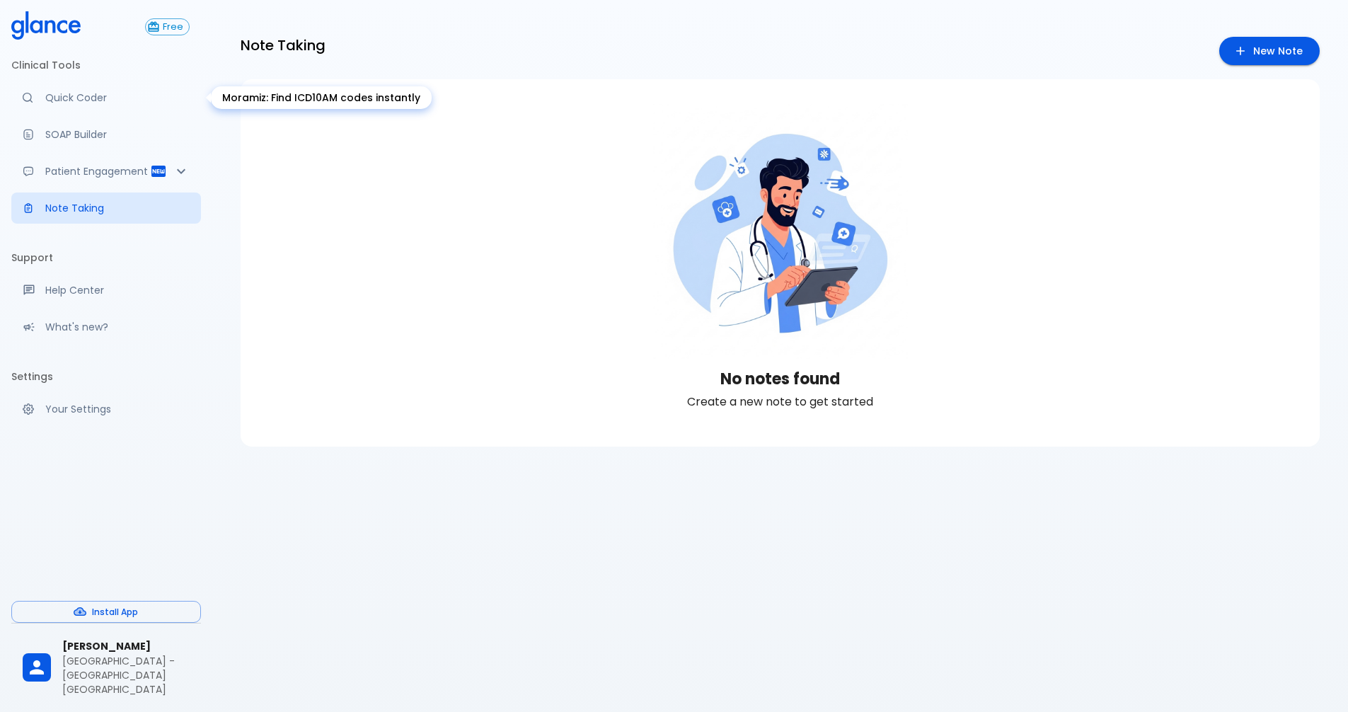
click at [103, 94] on p "Quick Coder" at bounding box center [117, 98] width 144 height 14
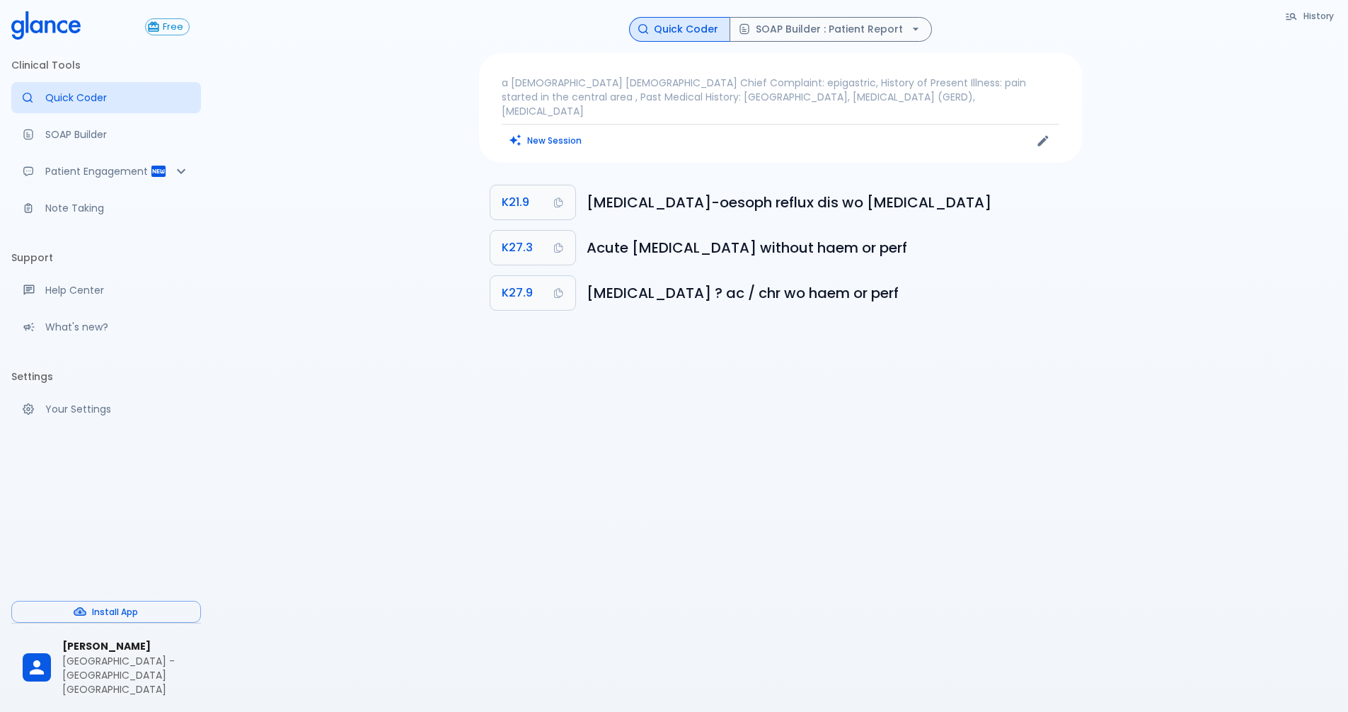
click at [604, 87] on p "a [DEMOGRAPHIC_DATA] [DEMOGRAPHIC_DATA] Chief Complaint: epigastric, History of…" at bounding box center [781, 97] width 558 height 42
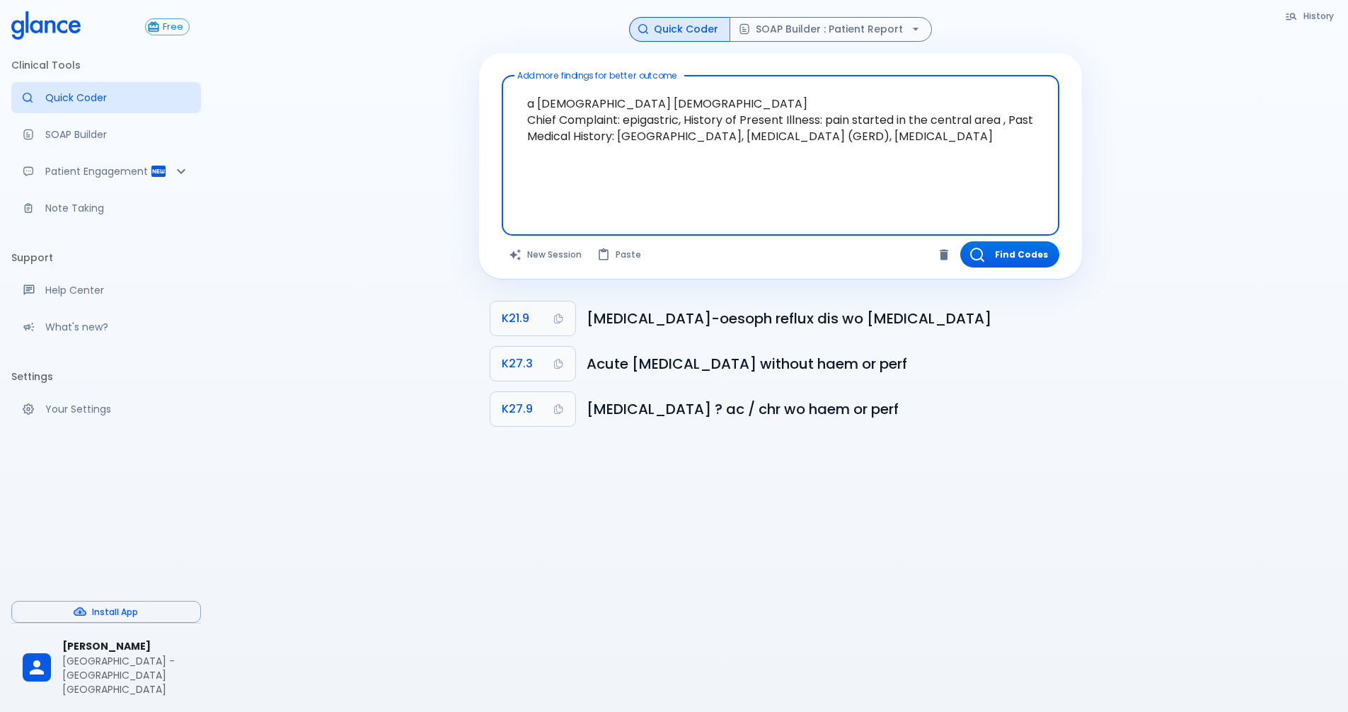
drag, startPoint x: 1021, startPoint y: 135, endPoint x: 505, endPoint y: 93, distance: 517.7
click at [505, 93] on div "a [DEMOGRAPHIC_DATA] [DEMOGRAPHIC_DATA] Chief Complaint: epigastric, History of…" at bounding box center [781, 156] width 558 height 161
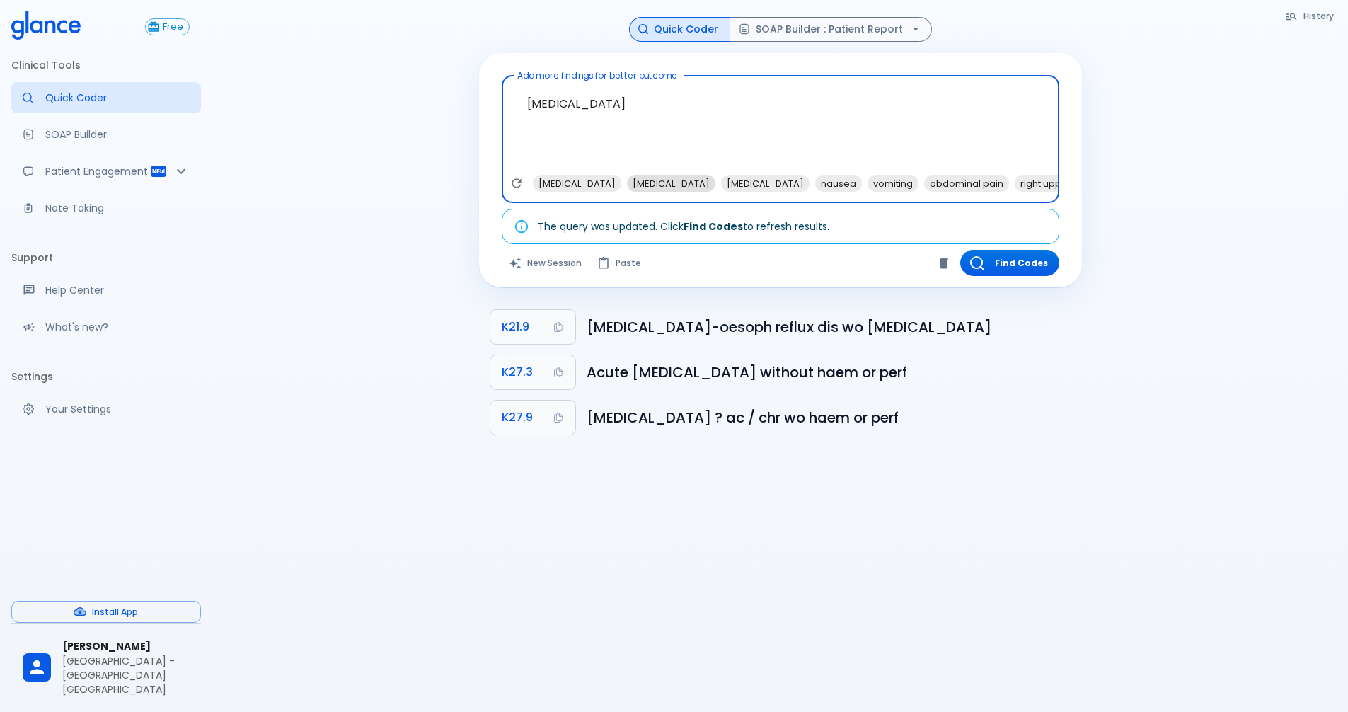
click at [655, 185] on span "[MEDICAL_DATA]" at bounding box center [671, 184] width 88 height 16
click at [592, 180] on span "[MEDICAL_DATA]" at bounding box center [577, 184] width 88 height 16
click at [876, 180] on span "right upper quadrant tenderness" at bounding box center [908, 184] width 163 height 16
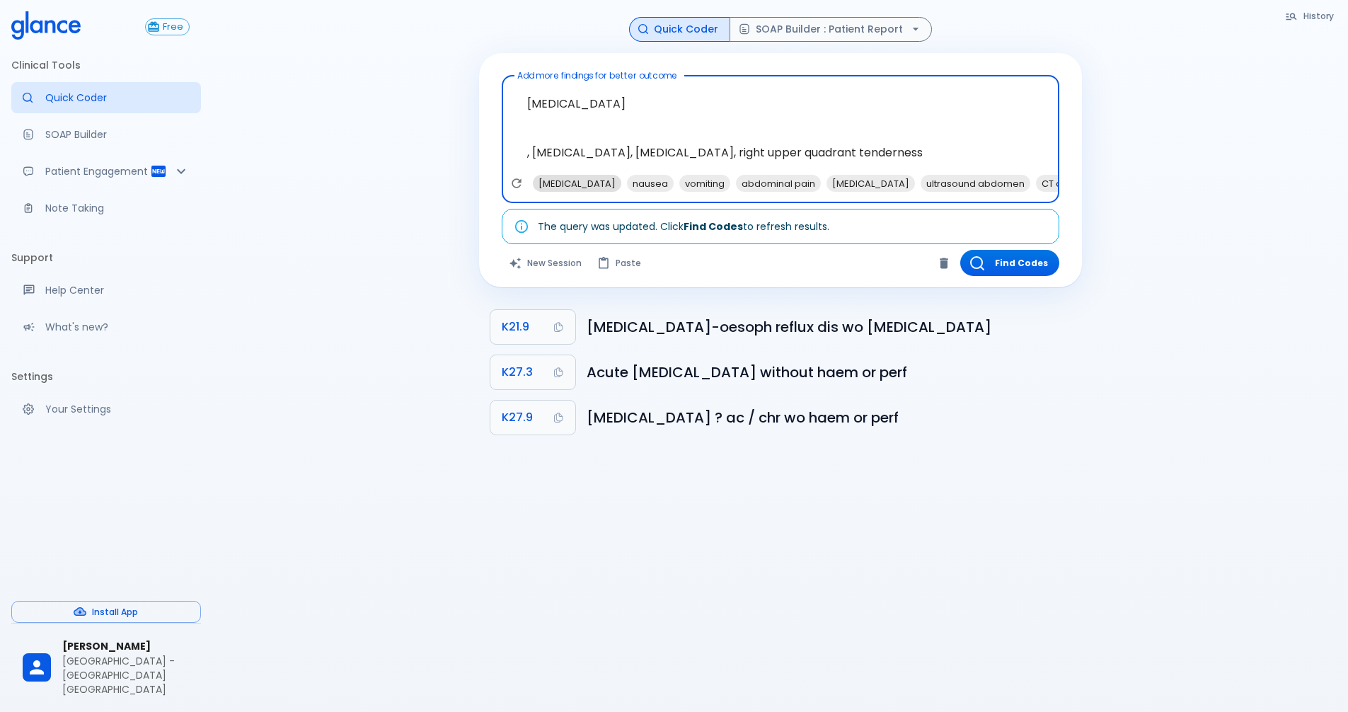
click at [575, 182] on span "[MEDICAL_DATA]" at bounding box center [577, 184] width 88 height 16
type textarea "[MEDICAL_DATA] , [MEDICAL_DATA], [MEDICAL_DATA], right upper quadrant tendernes…"
click at [1014, 260] on button "Find Codes" at bounding box center [1009, 263] width 99 height 26
